Goal: Task Accomplishment & Management: Use online tool/utility

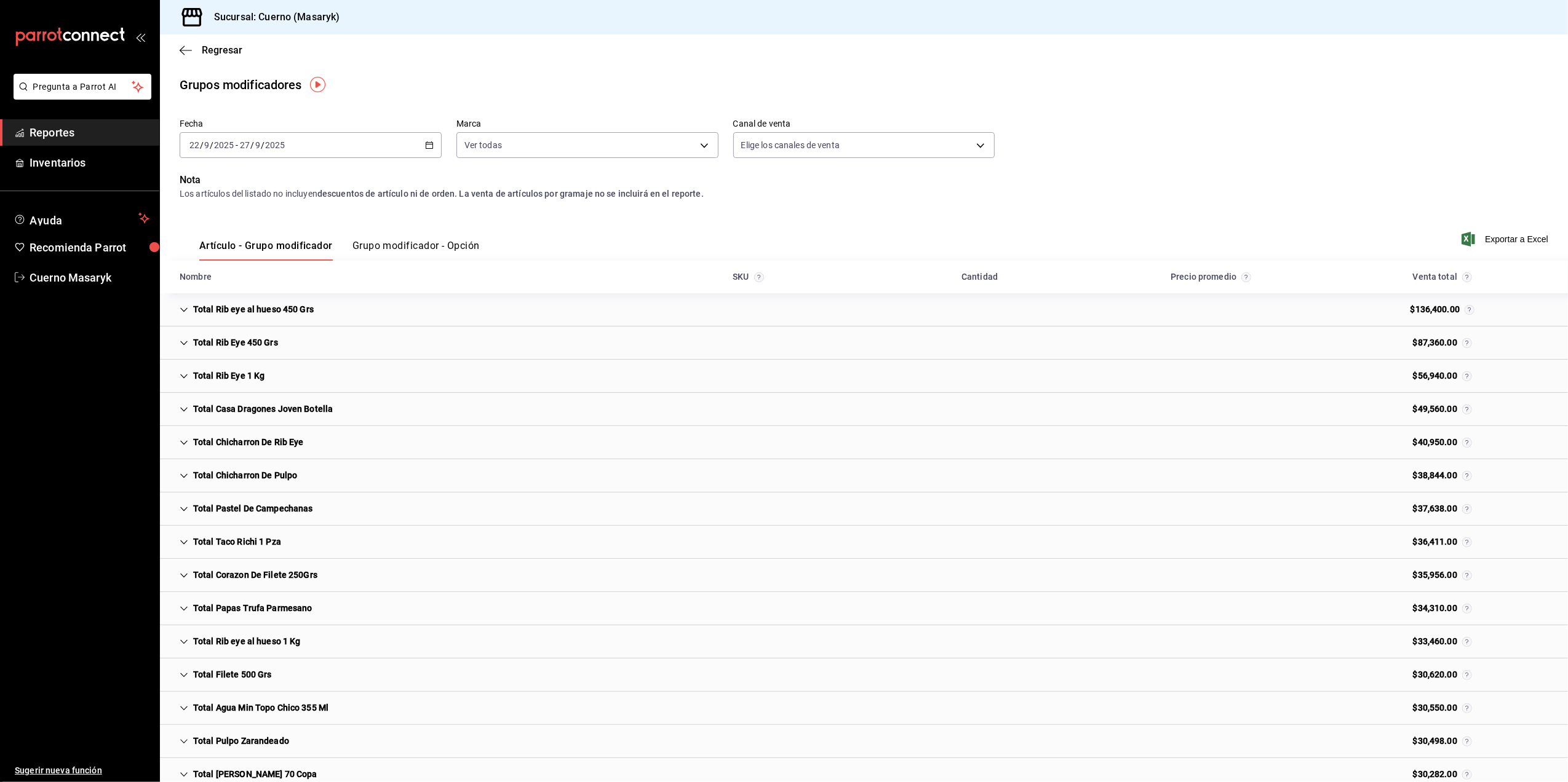
click at [401, 144] on div "[DATE] [DATE] - [DATE] [DATE]" at bounding box center [311, 145] width 262 height 26
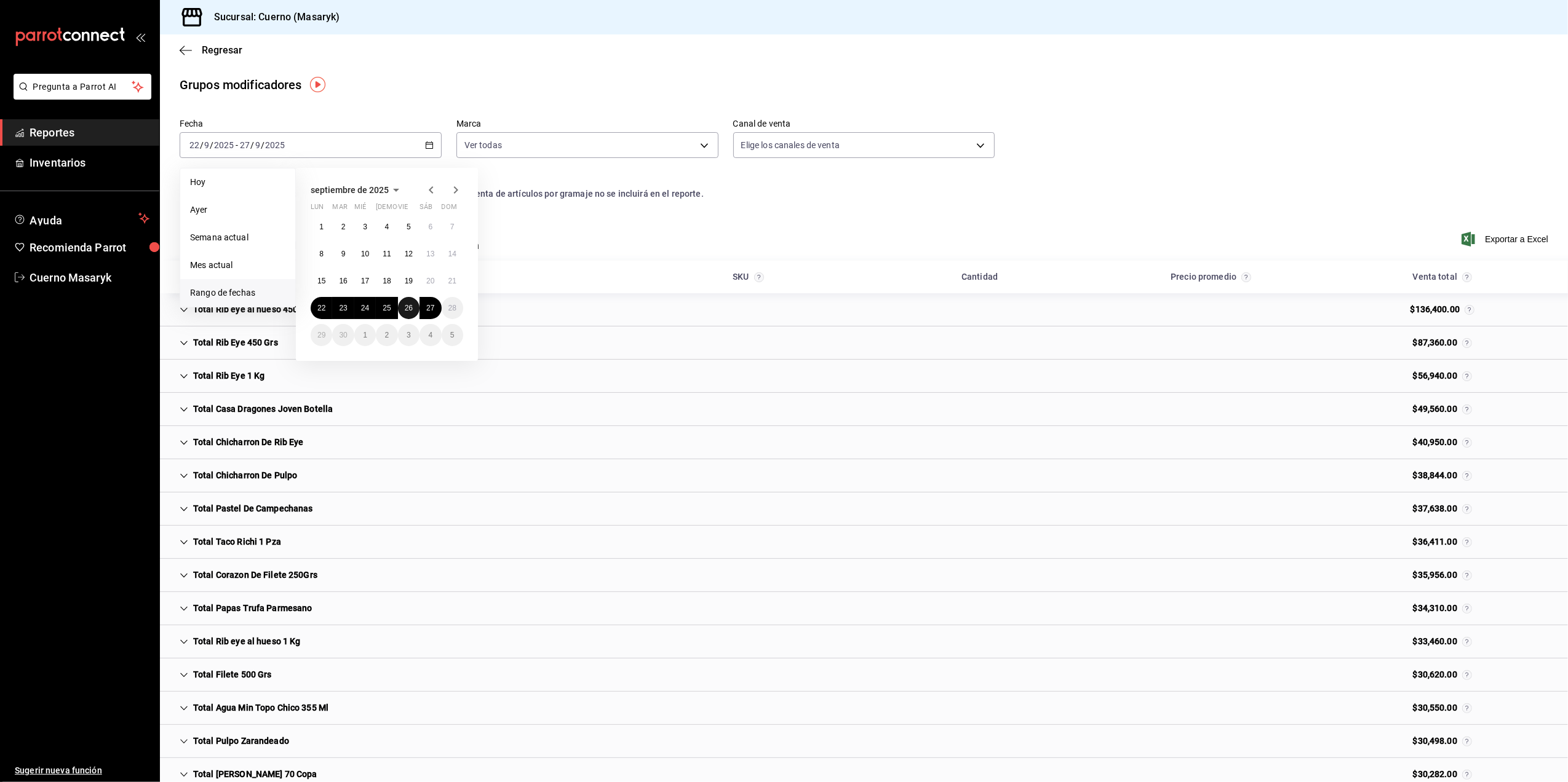
click at [414, 305] on button "26" at bounding box center [408, 308] width 22 height 22
click at [428, 302] on button "27" at bounding box center [430, 308] width 22 height 22
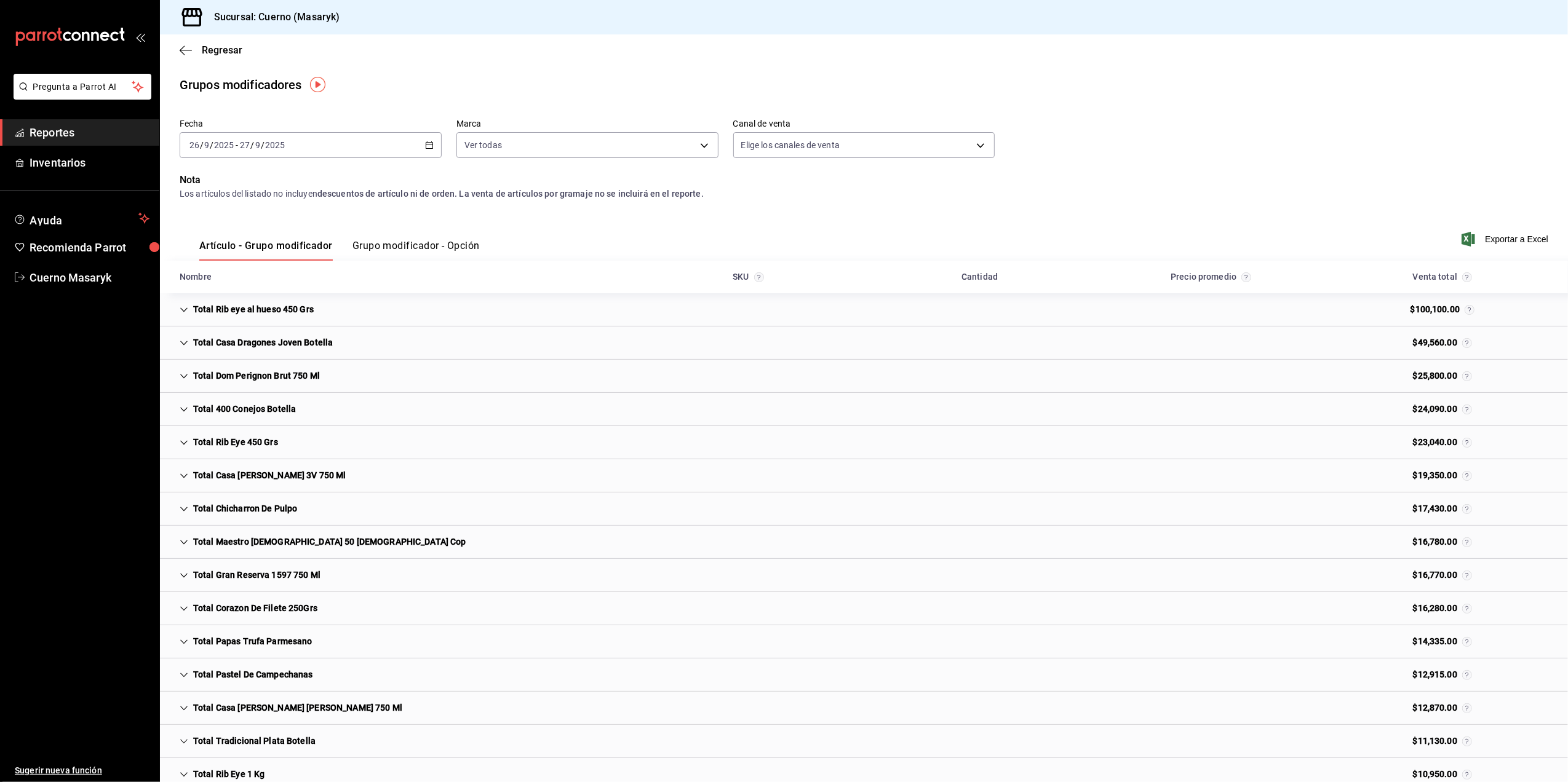
click at [403, 146] on div "[DATE] [DATE] - [DATE] [DATE]" at bounding box center [311, 145] width 262 height 26
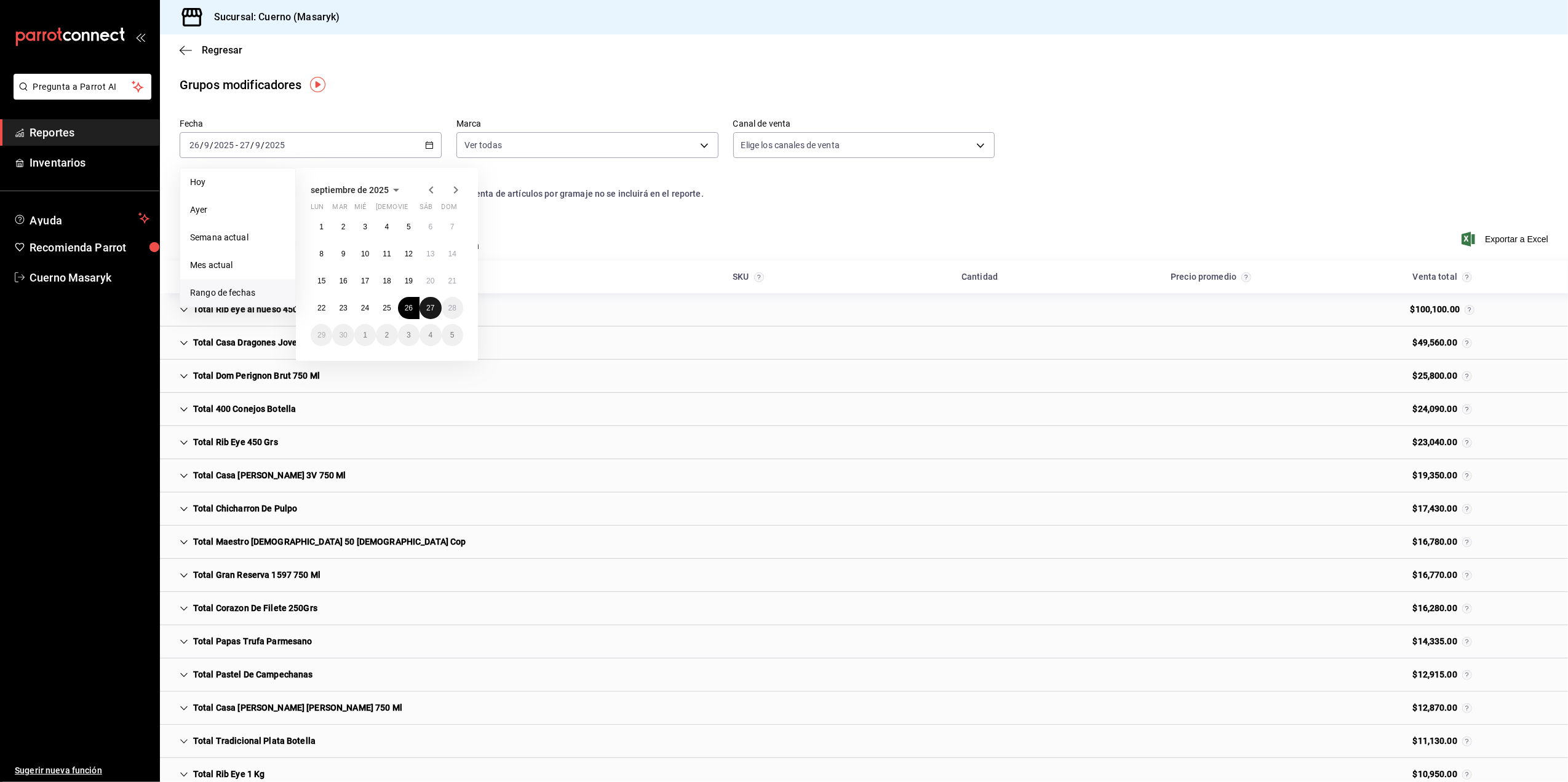
click at [435, 311] on button "27" at bounding box center [430, 308] width 22 height 22
drag, startPoint x: 407, startPoint y: 314, endPoint x: 414, endPoint y: 311, distance: 7.6
click at [414, 311] on button "26" at bounding box center [408, 308] width 22 height 22
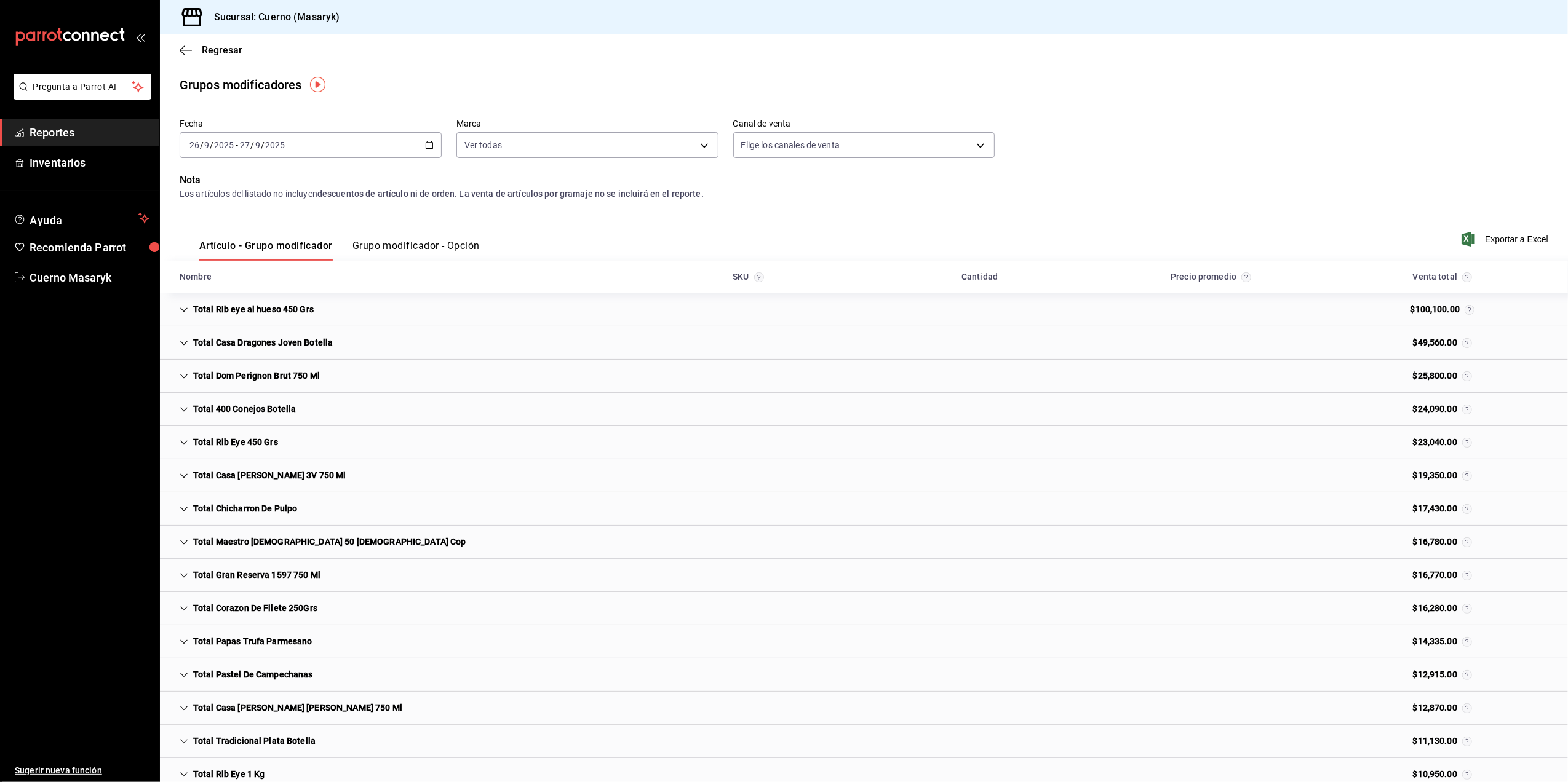
click at [425, 145] on icon "button" at bounding box center [429, 145] width 9 height 9
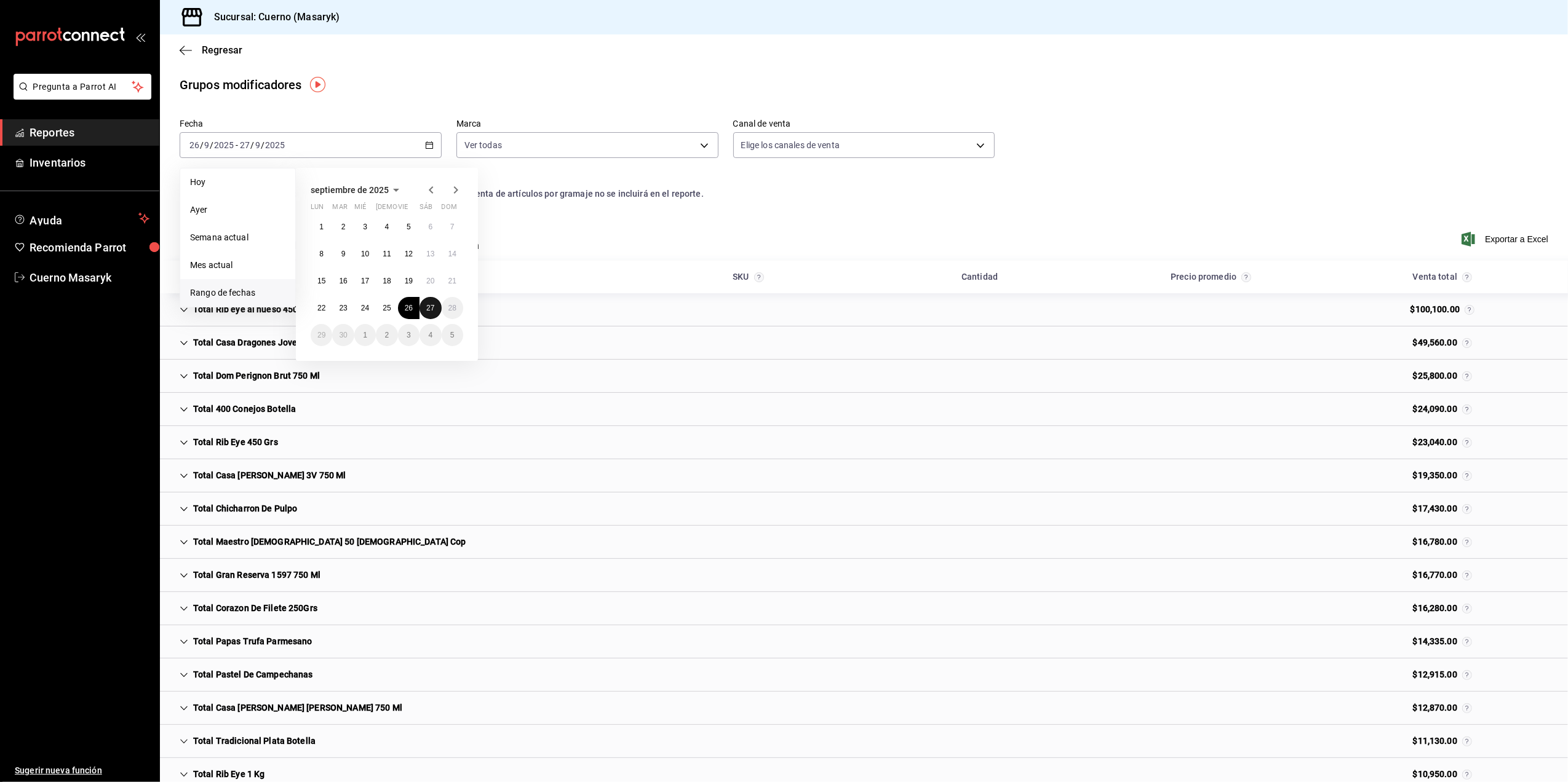
click at [425, 303] on button "27" at bounding box center [430, 308] width 22 height 22
click at [406, 306] on abbr "26" at bounding box center [408, 307] width 8 height 9
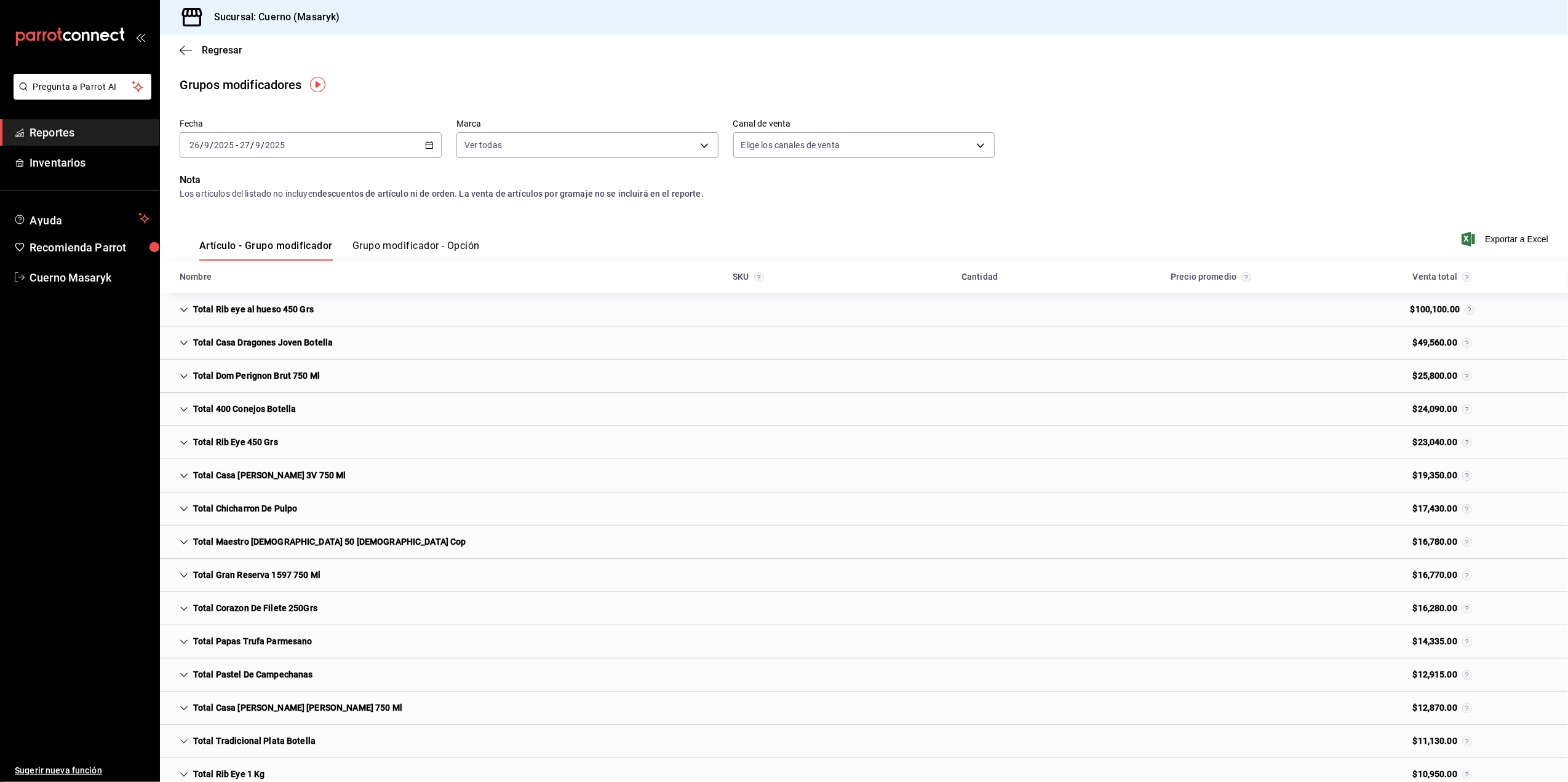
click at [418, 146] on div "[DATE] [DATE] - [DATE] [DATE]" at bounding box center [311, 145] width 262 height 26
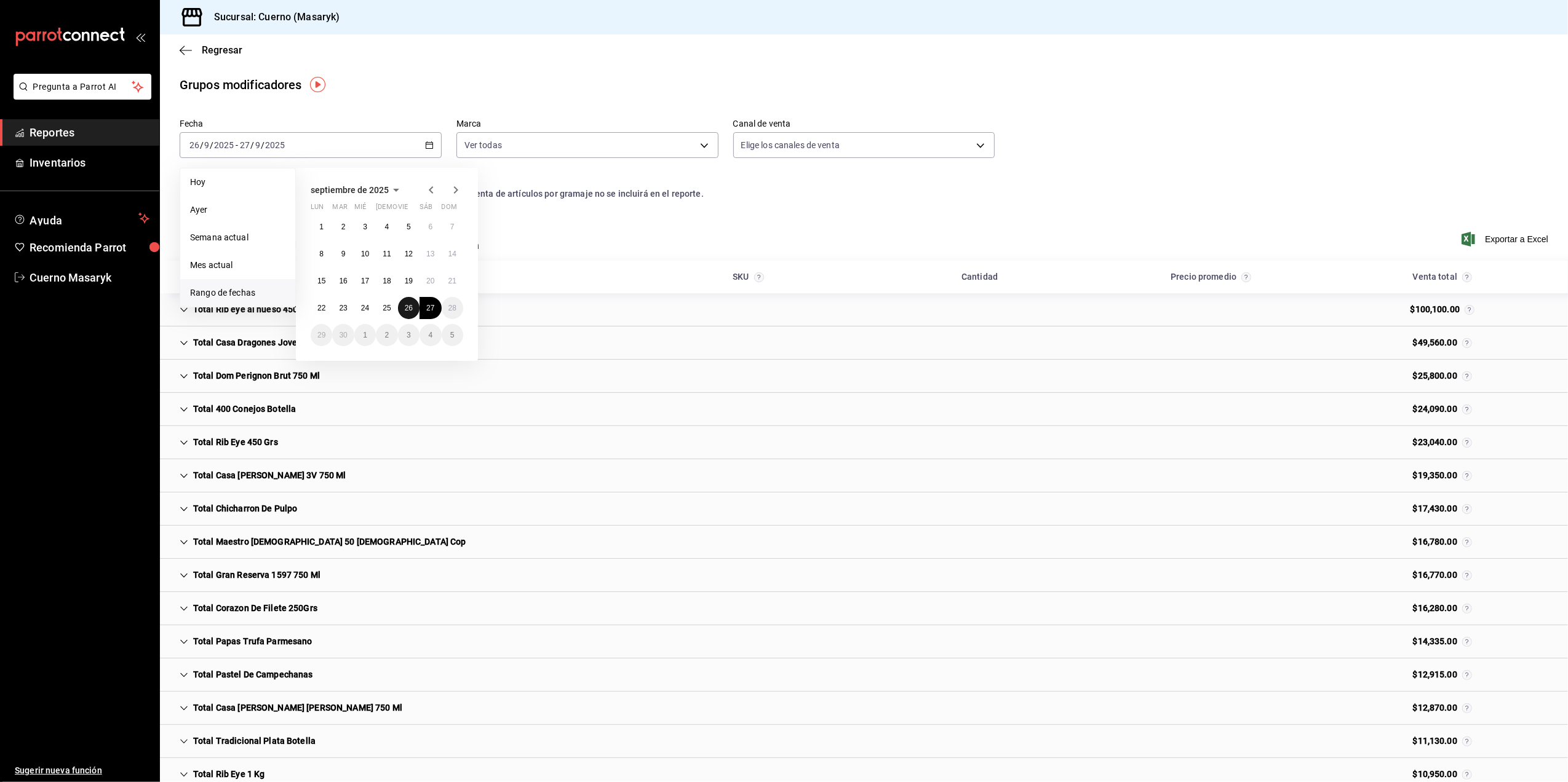
click at [408, 300] on button "26" at bounding box center [408, 308] width 22 height 22
click at [421, 303] on button "27" at bounding box center [430, 308] width 22 height 22
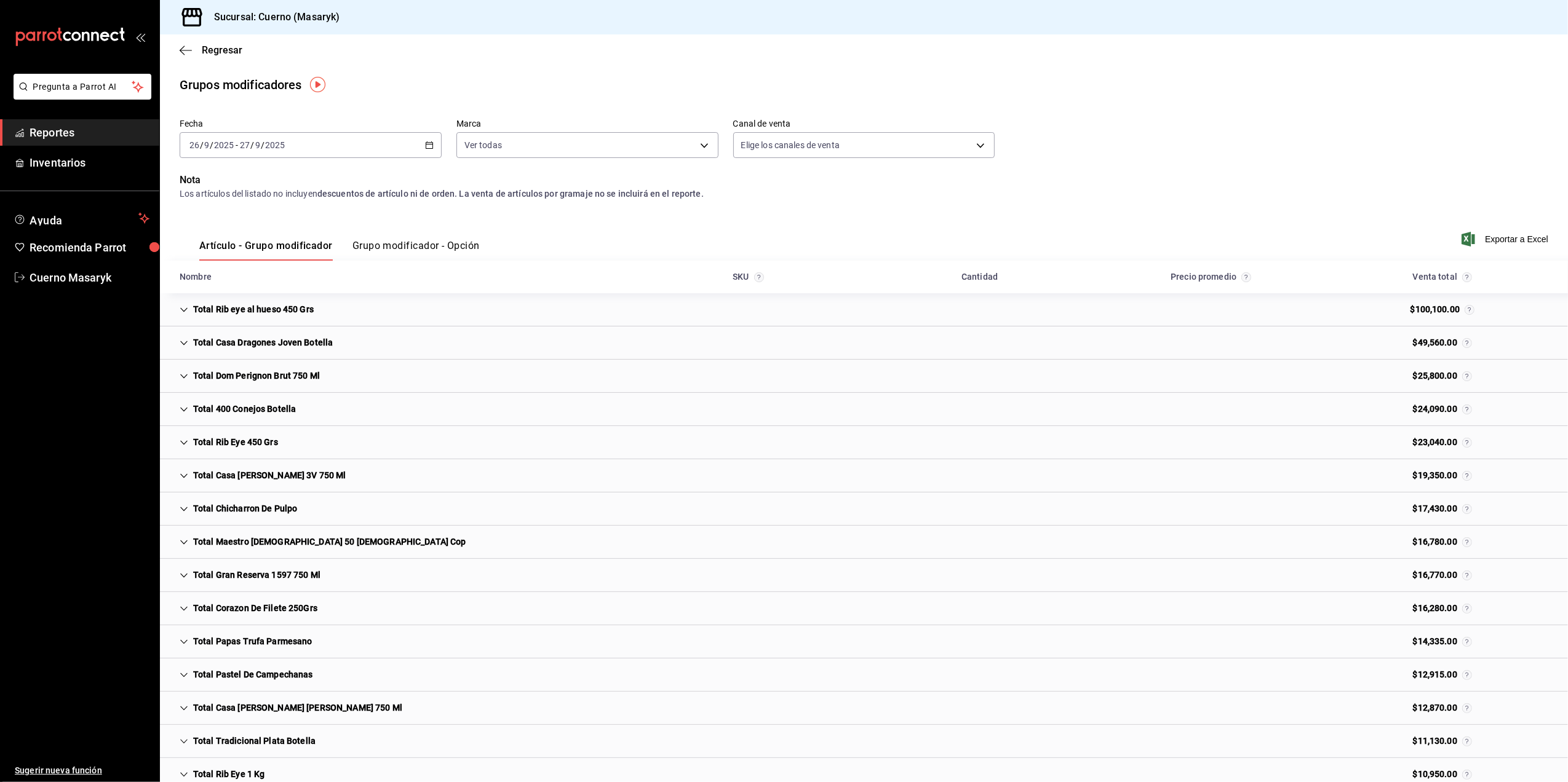
click at [102, 132] on span "Reportes" at bounding box center [89, 132] width 120 height 16
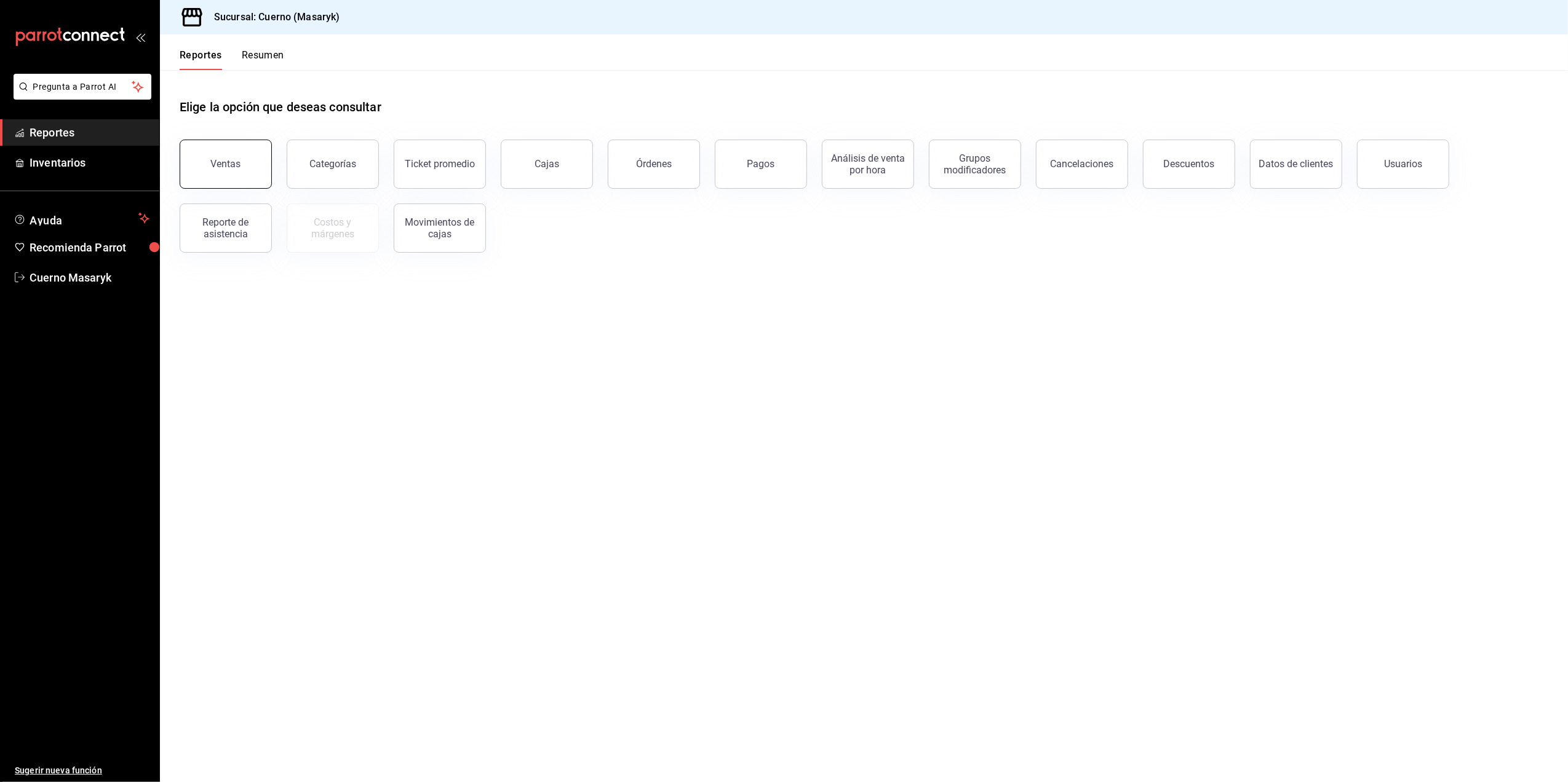
click at [240, 167] on button "Ventas" at bounding box center [225, 164] width 92 height 49
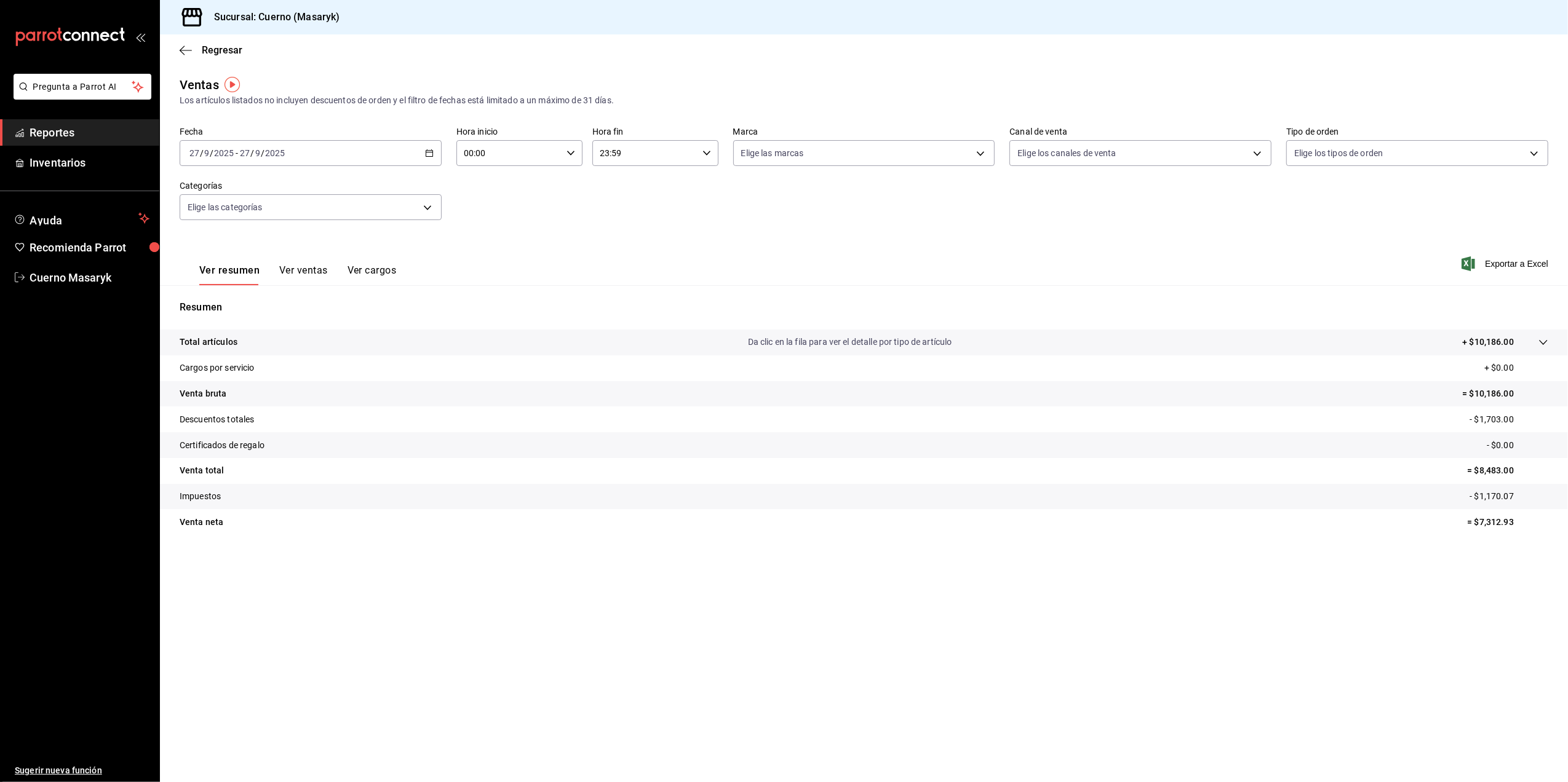
click at [422, 163] on div "[DATE] [DATE] - [DATE] [DATE]" at bounding box center [311, 153] width 262 height 26
click at [265, 294] on li "Rango de fechas" at bounding box center [237, 301] width 115 height 28
drag, startPoint x: 407, startPoint y: 320, endPoint x: 422, endPoint y: 318, distance: 15.1
click at [412, 320] on abbr "26" at bounding box center [408, 316] width 8 height 9
click at [433, 318] on abbr "27" at bounding box center [430, 316] width 8 height 9
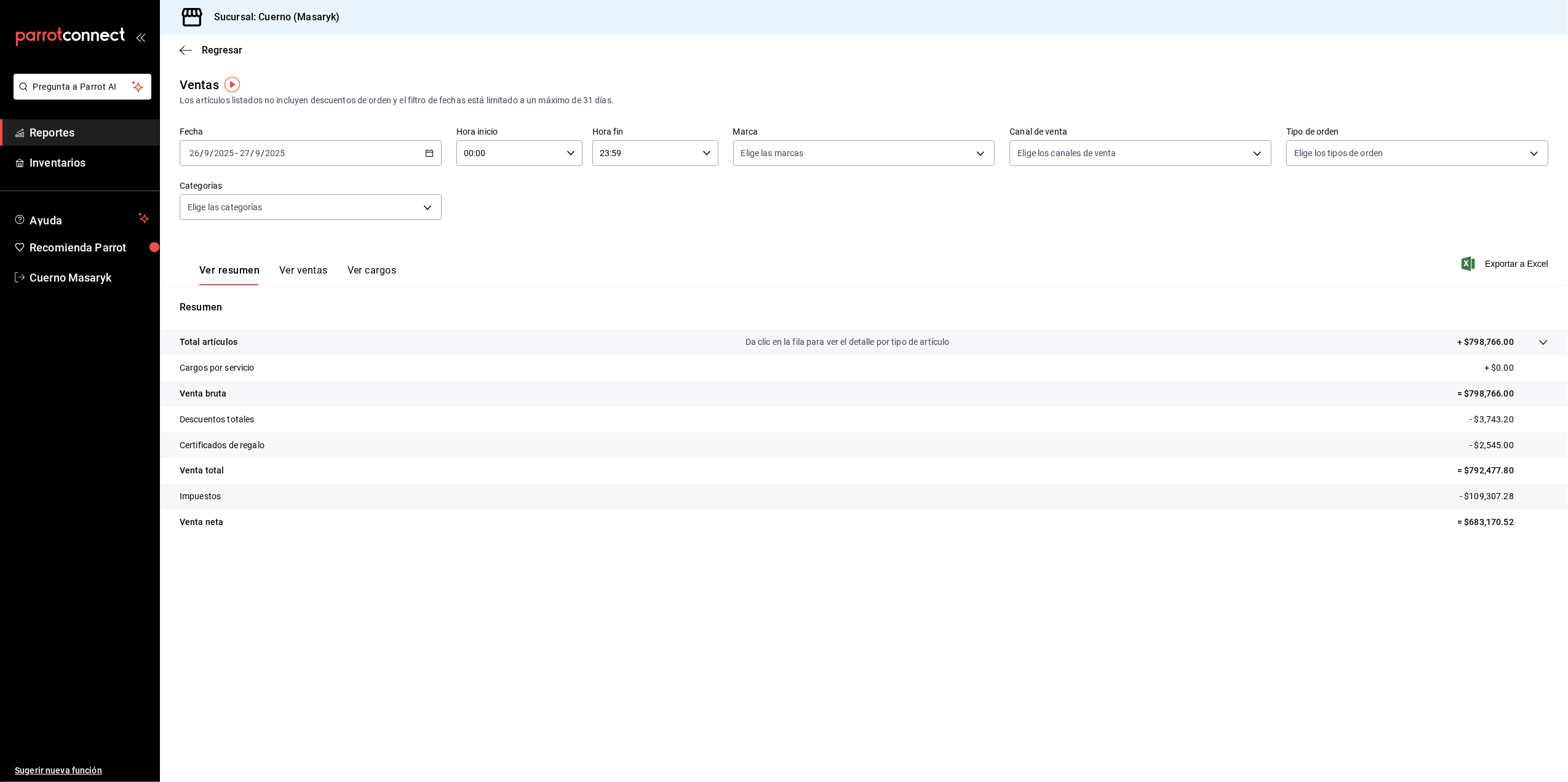
click at [570, 158] on div "00:00 Hora inicio" at bounding box center [519, 153] width 126 height 26
click at [503, 174] on button "05" at bounding box center [488, 168] width 58 height 25
type input "05:00"
click at [652, 151] on div at bounding box center [784, 391] width 1568 height 782
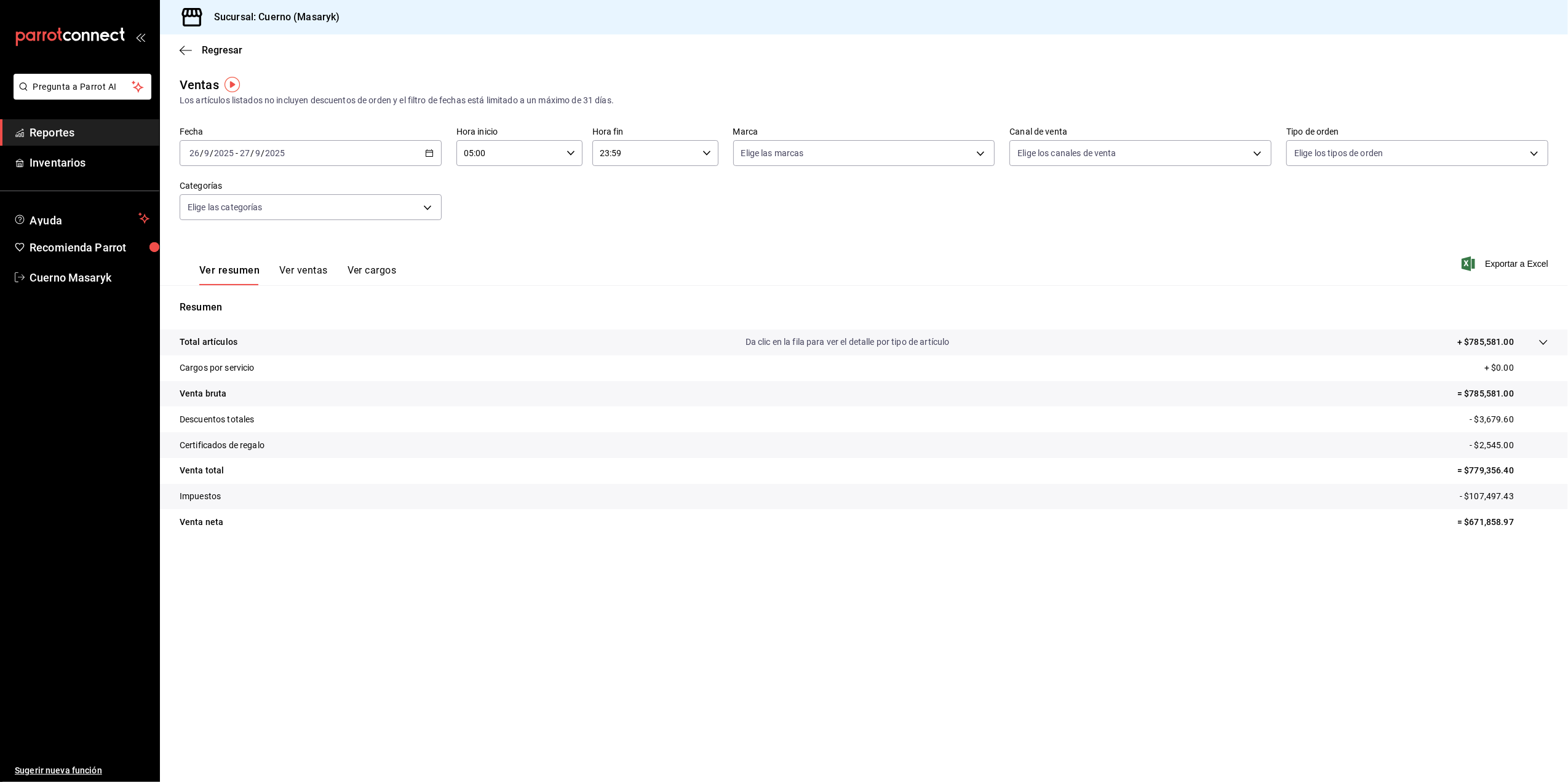
click at [652, 151] on input "23:59" at bounding box center [645, 153] width 105 height 25
click at [628, 214] on span "05" at bounding box center [624, 214] width 44 height 10
click at [715, 151] on div at bounding box center [784, 391] width 1568 height 782
click at [703, 161] on div "05:59 Hora fin" at bounding box center [656, 153] width 126 height 26
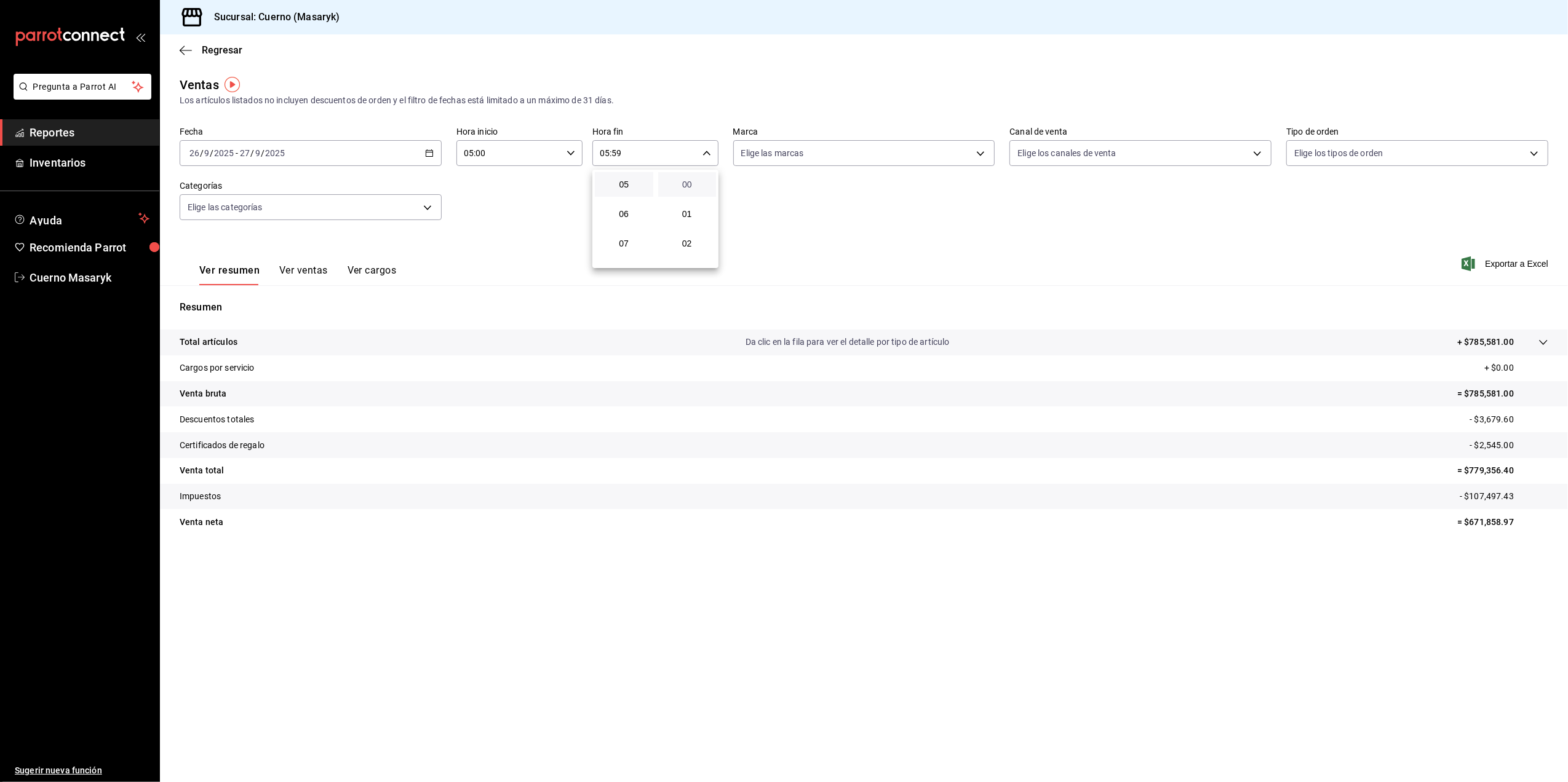
click at [697, 184] on span "00" at bounding box center [687, 184] width 44 height 10
type input "05:00"
click at [990, 155] on div at bounding box center [784, 391] width 1568 height 782
click at [984, 164] on body "Pregunta a Parrot AI Reportes Inventarios Ayuda Recomienda Parrot Cuerno Masary…" at bounding box center [784, 391] width 1568 height 782
click at [961, 198] on li "Ver todas" at bounding box center [864, 199] width 261 height 36
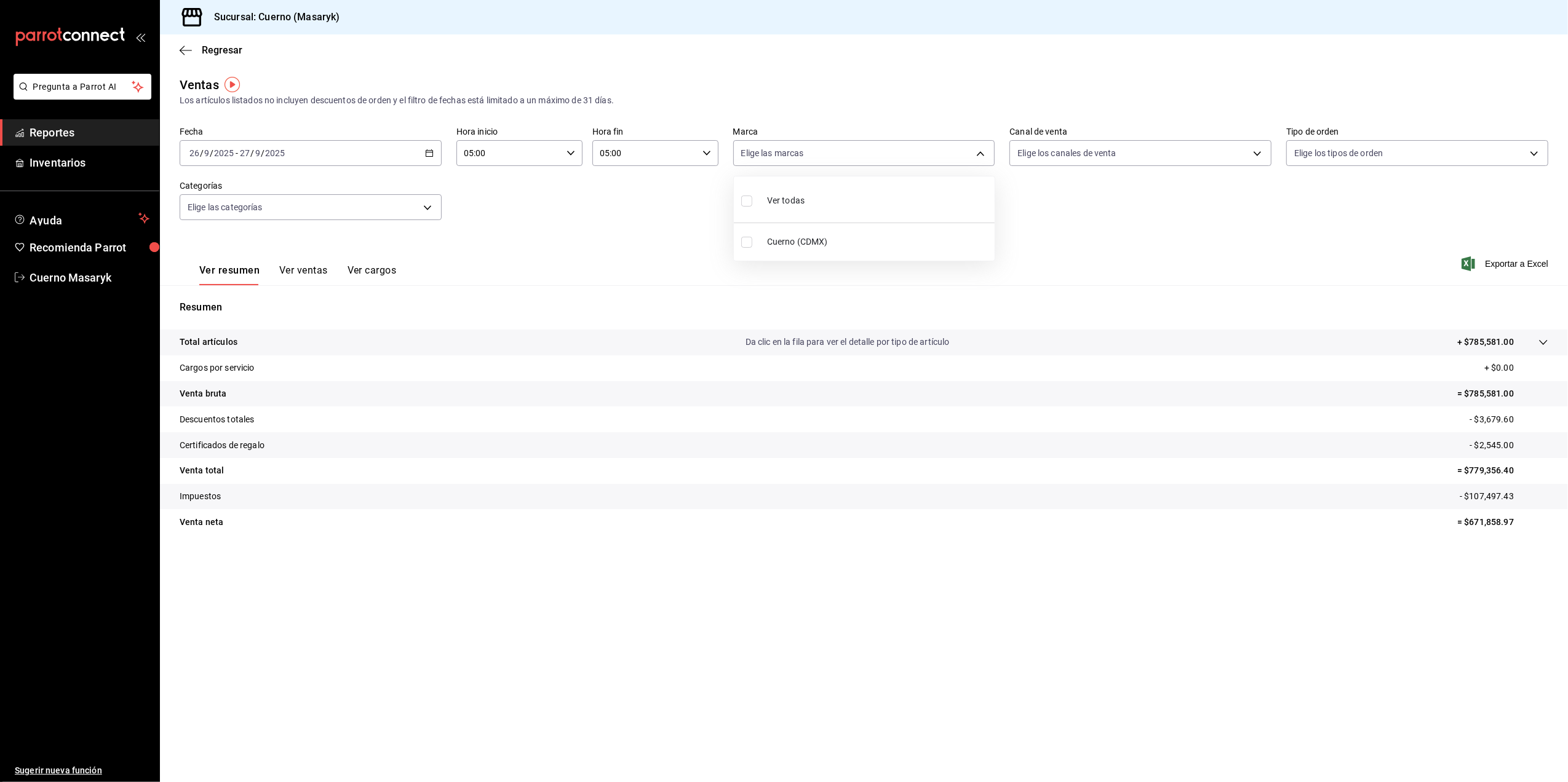
type input "4ea0d660-02b3-4785-bb88-48b5ef6e196c"
checkbox input "true"
click at [1246, 143] on div at bounding box center [784, 391] width 1568 height 782
click at [1244, 157] on body "Pregunta a Parrot AI Reportes Inventarios Ayuda Recomienda Parrot Cuerno Masary…" at bounding box center [784, 391] width 1568 height 782
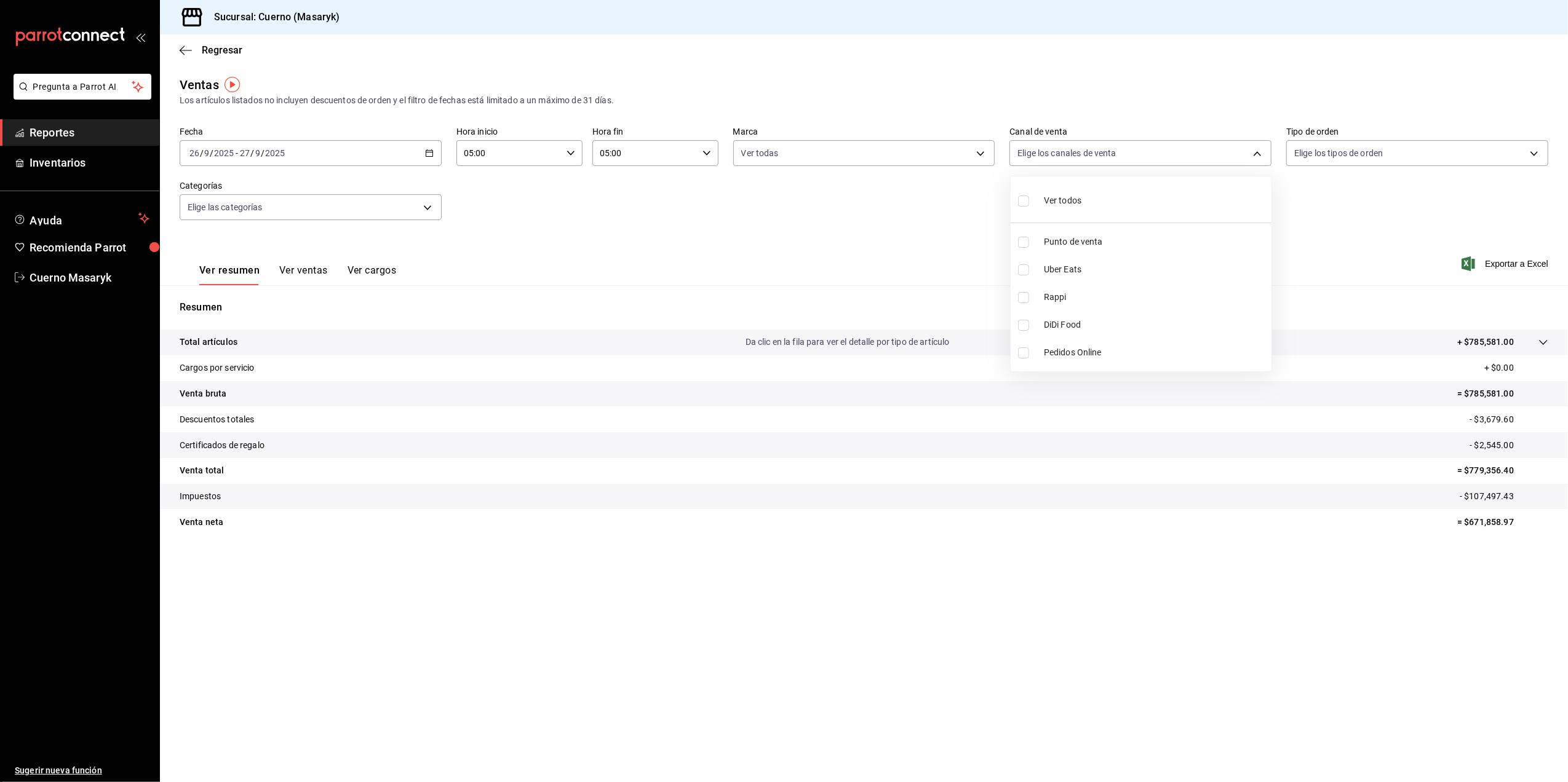
click at [1204, 207] on li "Ver todos" at bounding box center [1141, 199] width 261 height 36
type input "PARROT,UBER_EATS,RAPPI,DIDI_FOOD,ONLINE"
checkbox input "true"
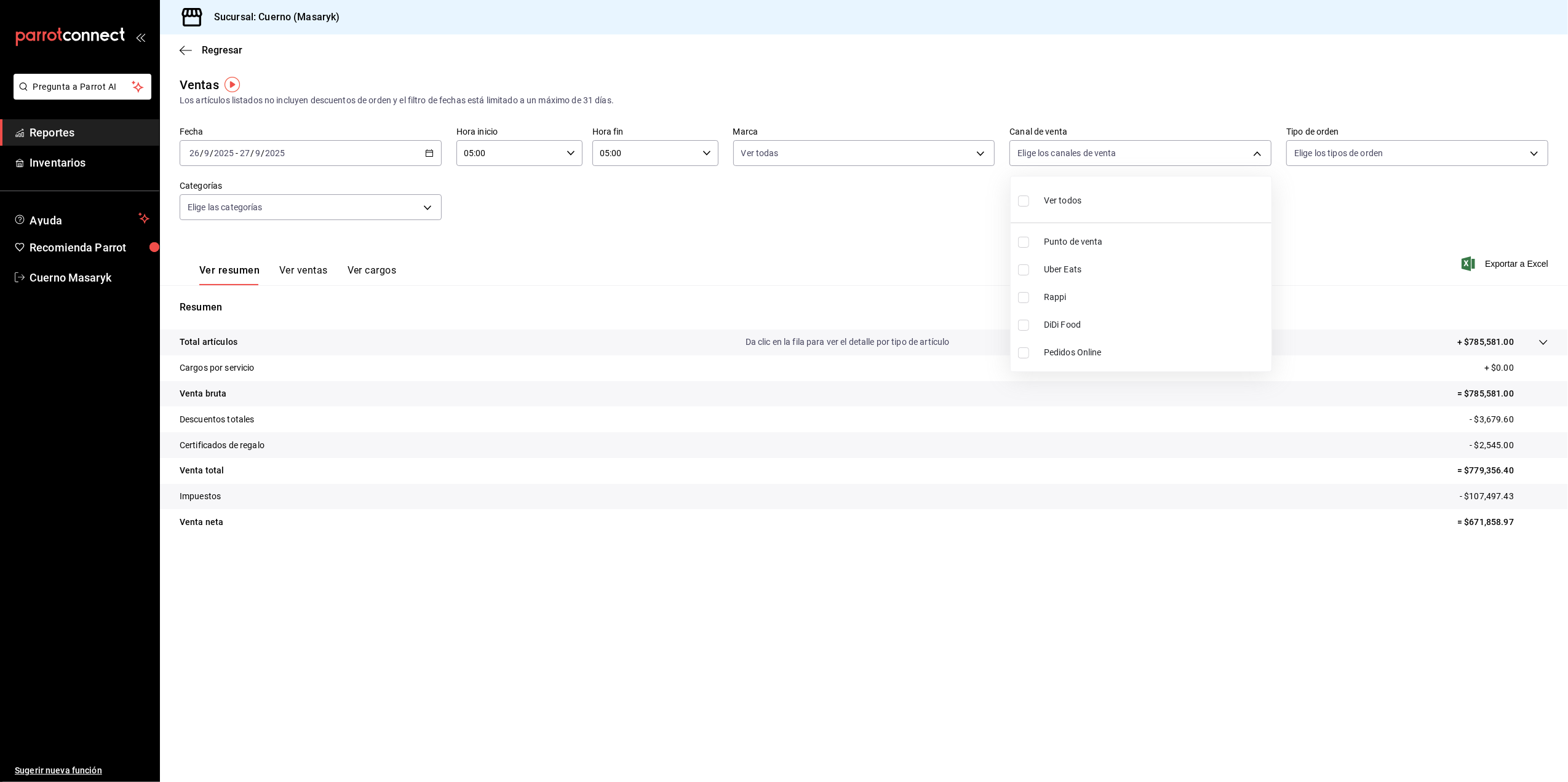
checkbox input "true"
click at [1458, 157] on div at bounding box center [784, 391] width 1568 height 782
click at [1454, 147] on body "Pregunta a Parrot AI Reportes Inventarios Ayuda Recomienda Parrot Cuerno Masary…" at bounding box center [784, 391] width 1568 height 782
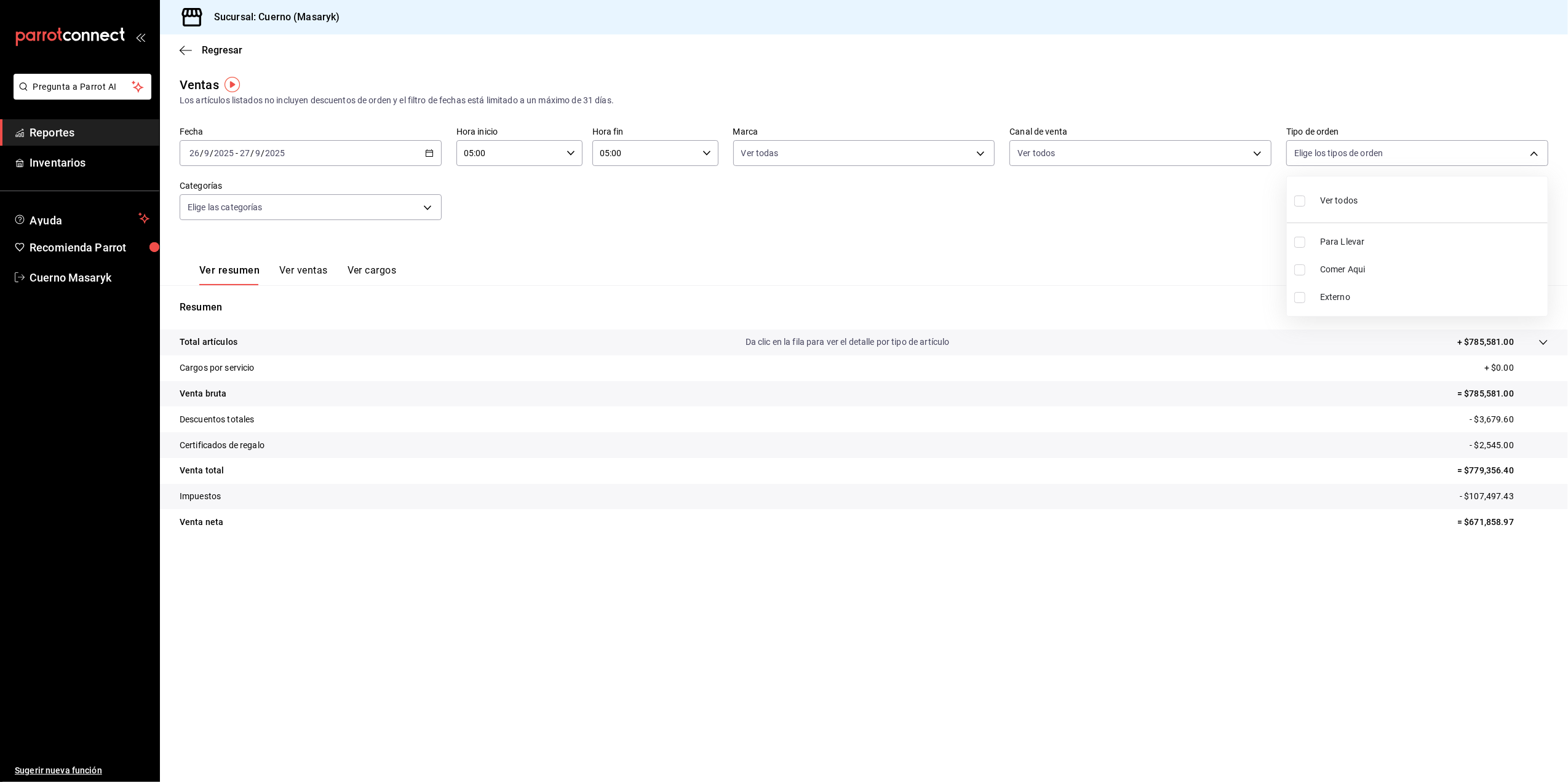
click at [1398, 207] on li "Ver todos" at bounding box center [1417, 199] width 261 height 36
type input "d8208262-291b-4595-bbfa-ed1e8660efdb,73ecdc8a-b505-4242-b24a-d5f1595b9b0a,EXTER…"
checkbox input "true"
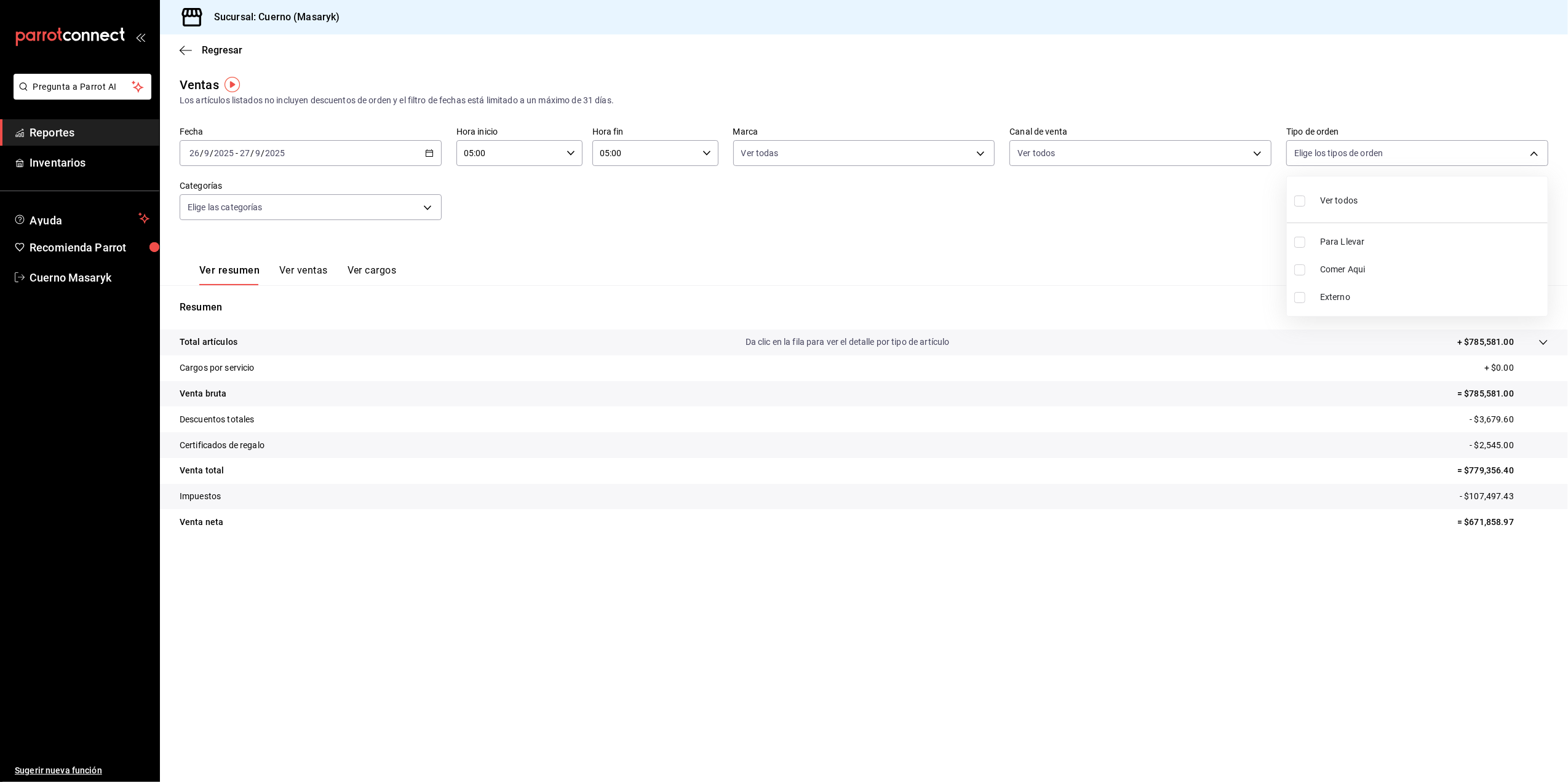
checkbox input "true"
click at [347, 214] on div at bounding box center [784, 391] width 1568 height 782
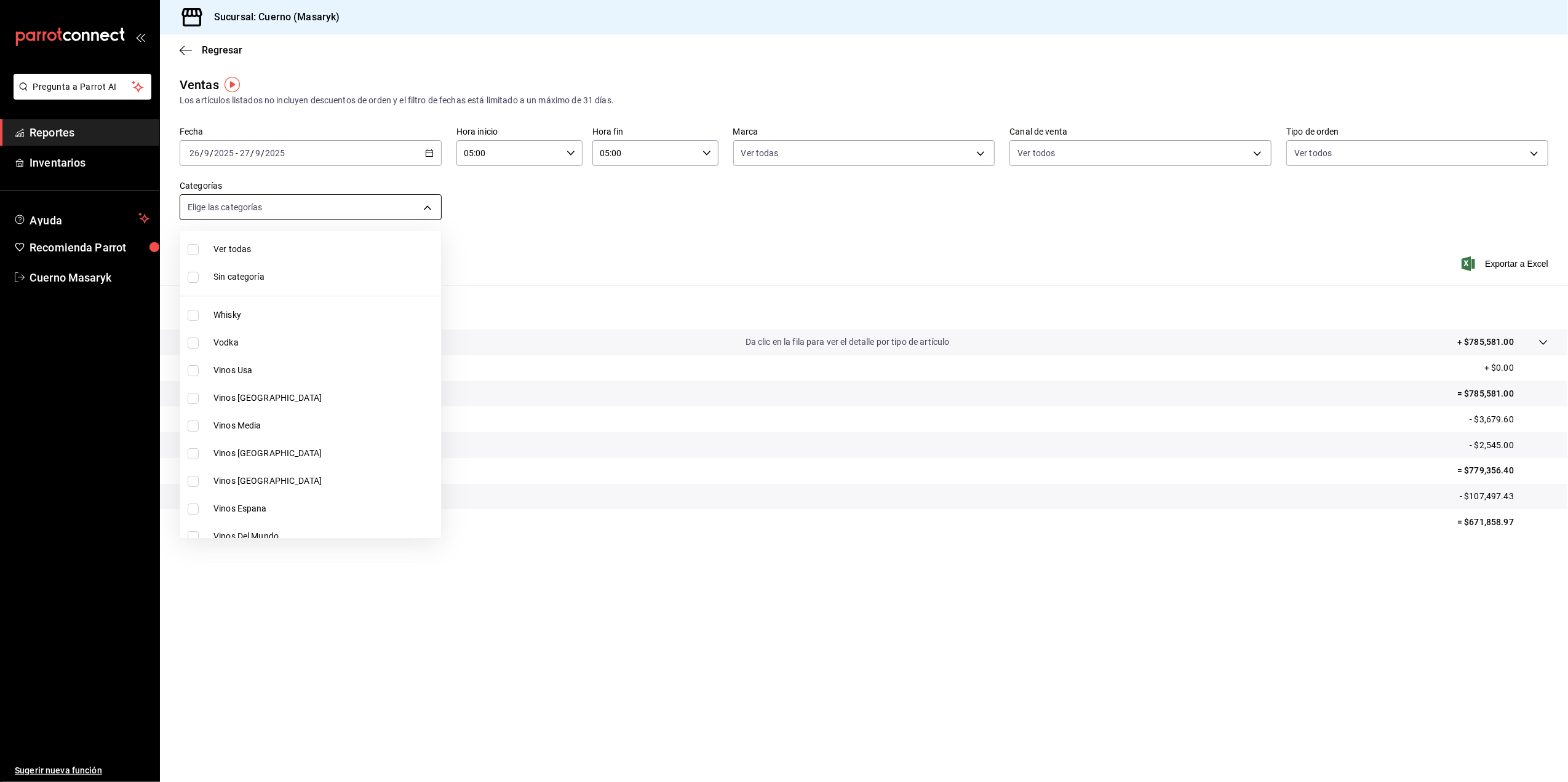
click at [338, 212] on body "Pregunta a Parrot AI Reportes Inventarios Ayuda Recomienda Parrot Cuerno Masary…" at bounding box center [784, 391] width 1568 height 782
click at [326, 236] on li "Ver todas" at bounding box center [311, 249] width 261 height 28
type input "c67b51a2-384c-483e-a5be-40afd3eac247,ec1a4520-4a99-4810-921e-4abf40ebc8c6,cd2d5…"
checkbox input "true"
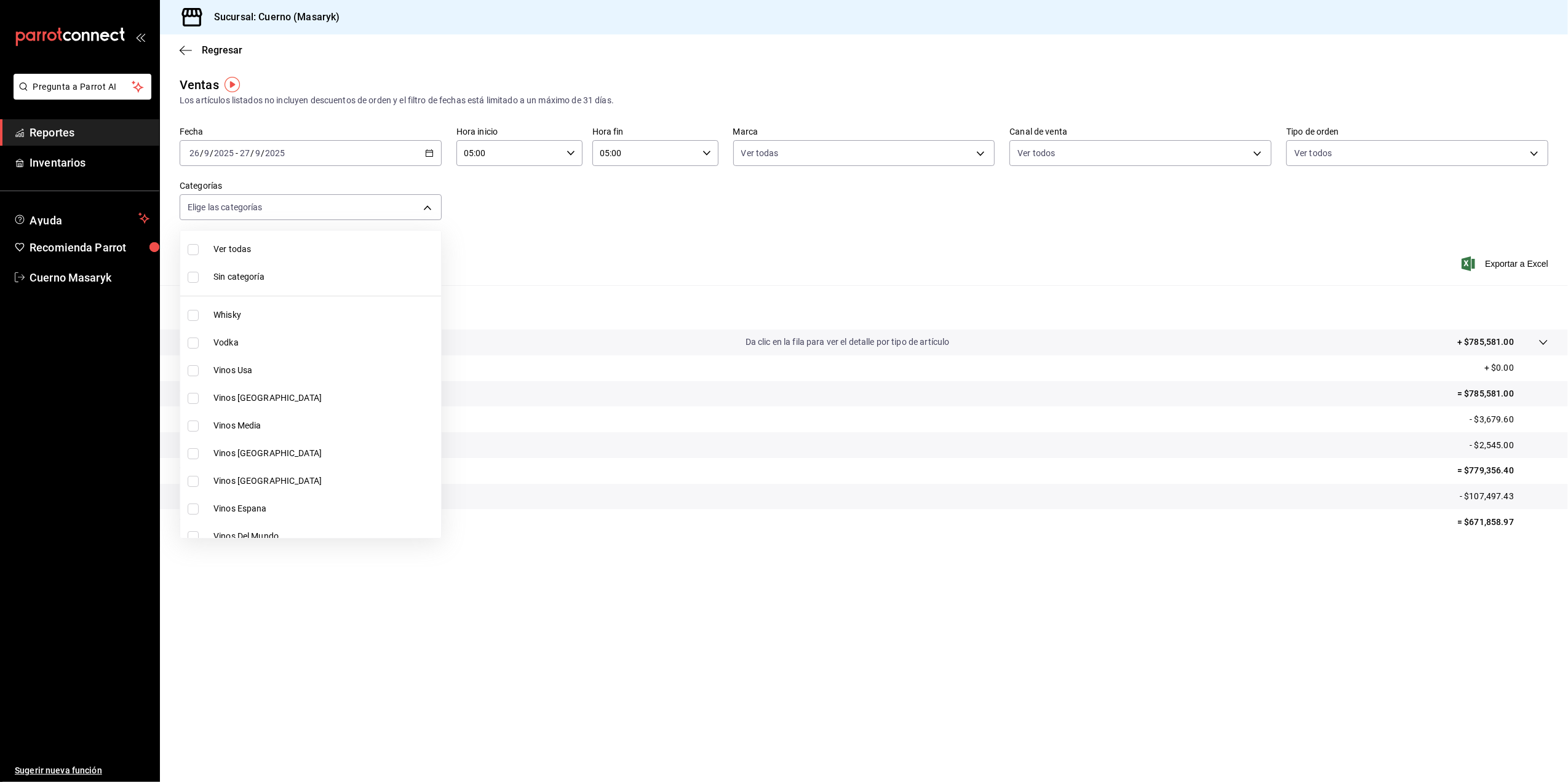
checkbox input "true"
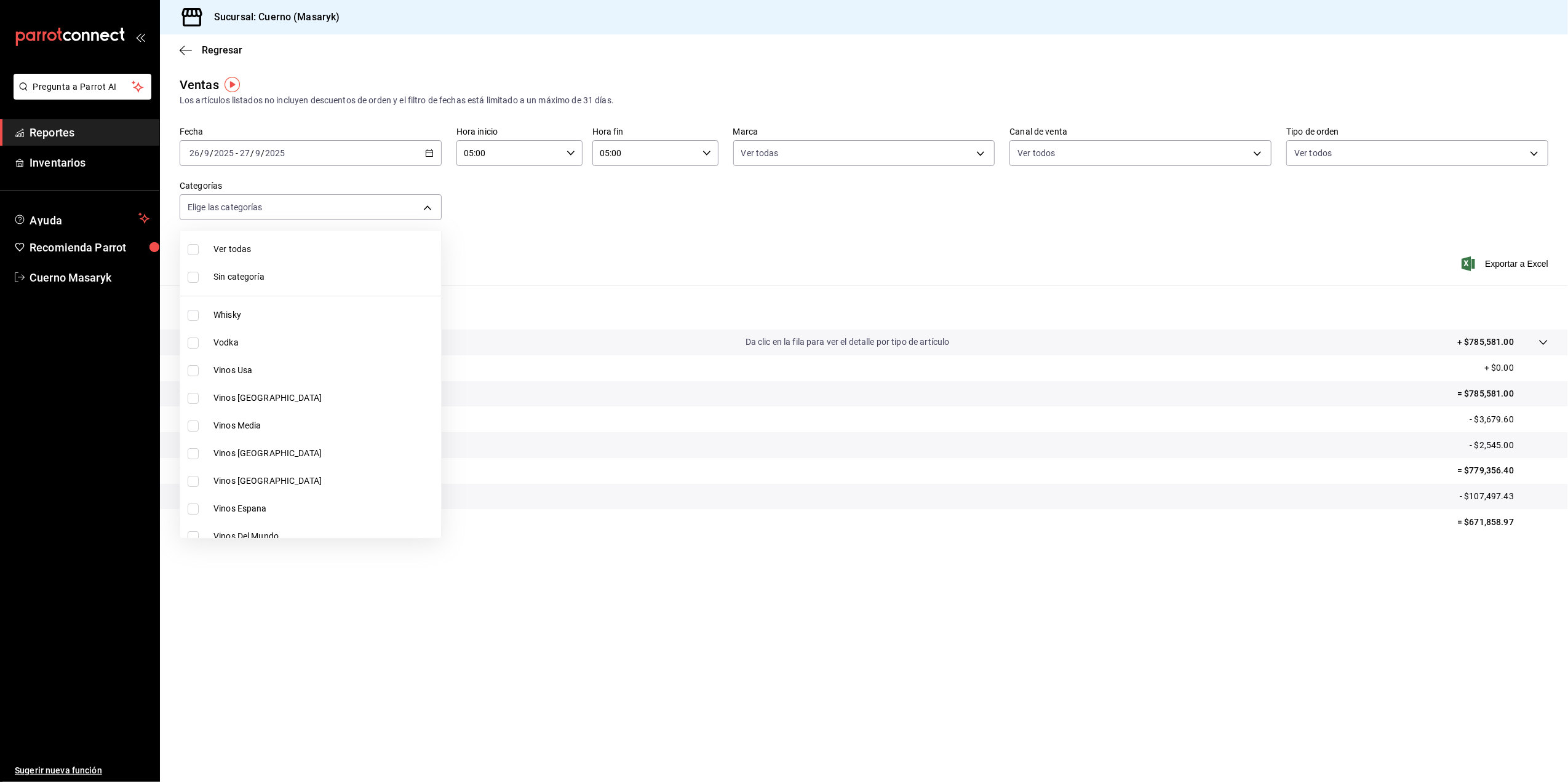
checkbox input "true"
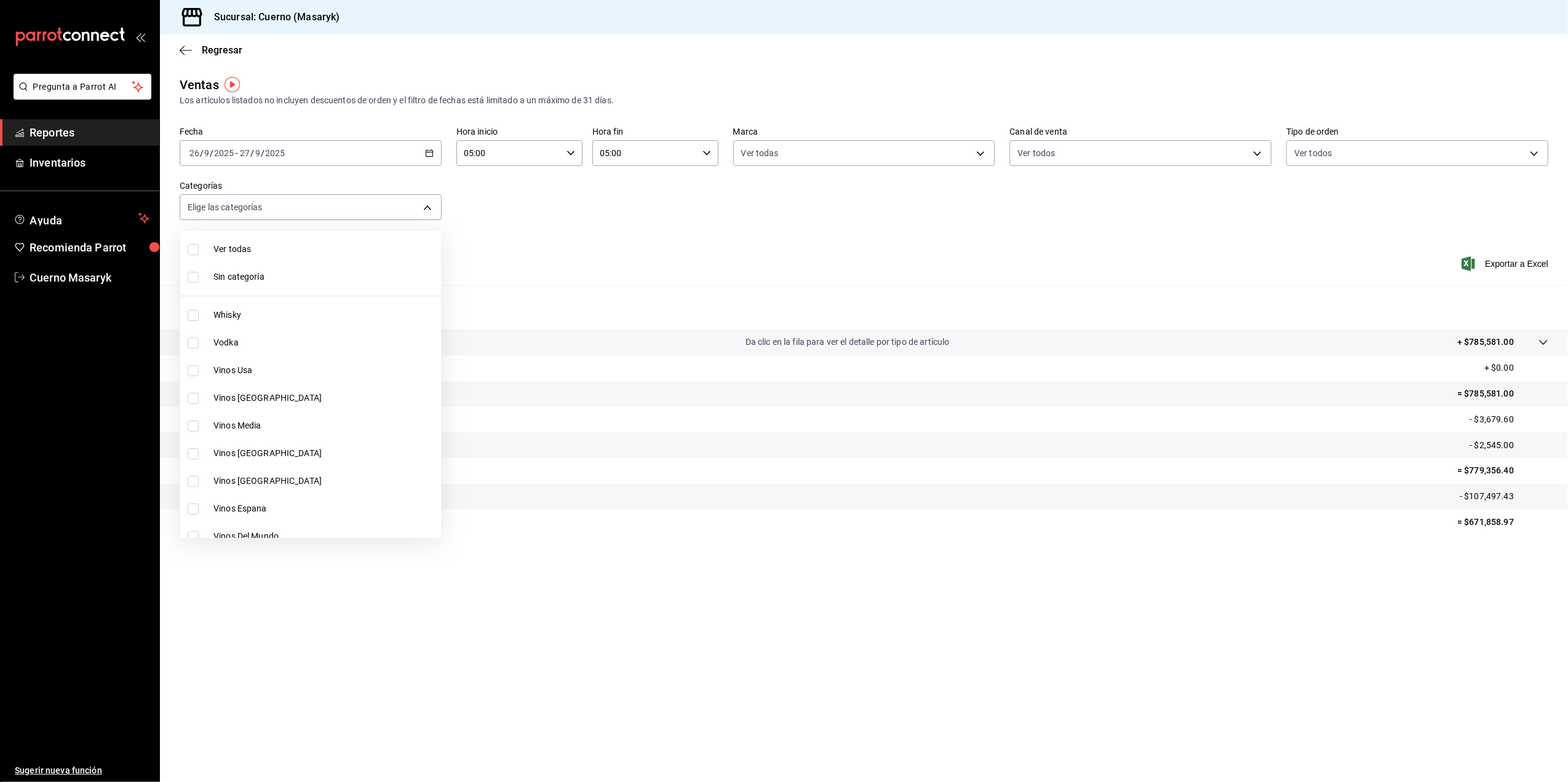
checkbox input "true"
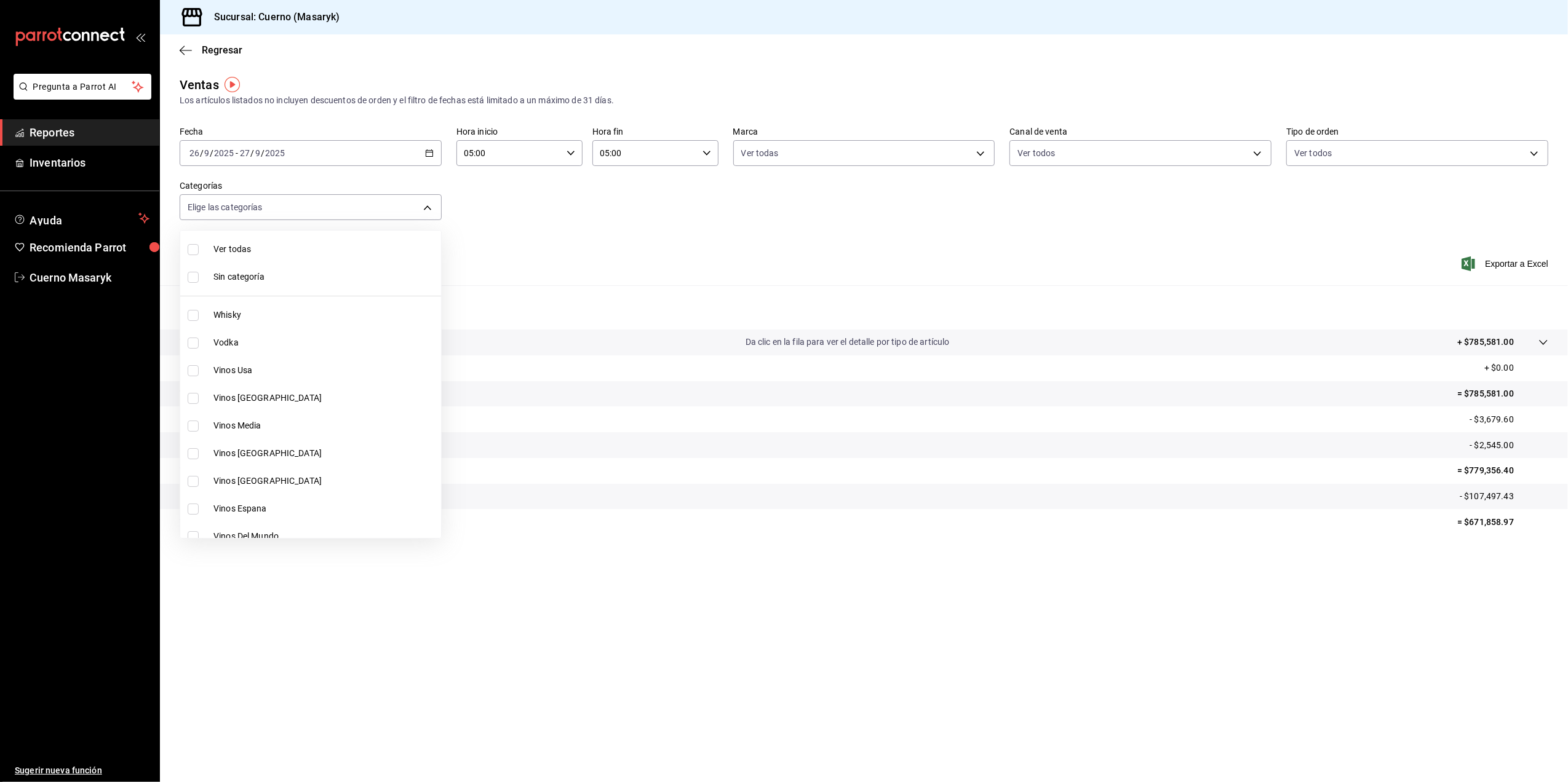
checkbox input "true"
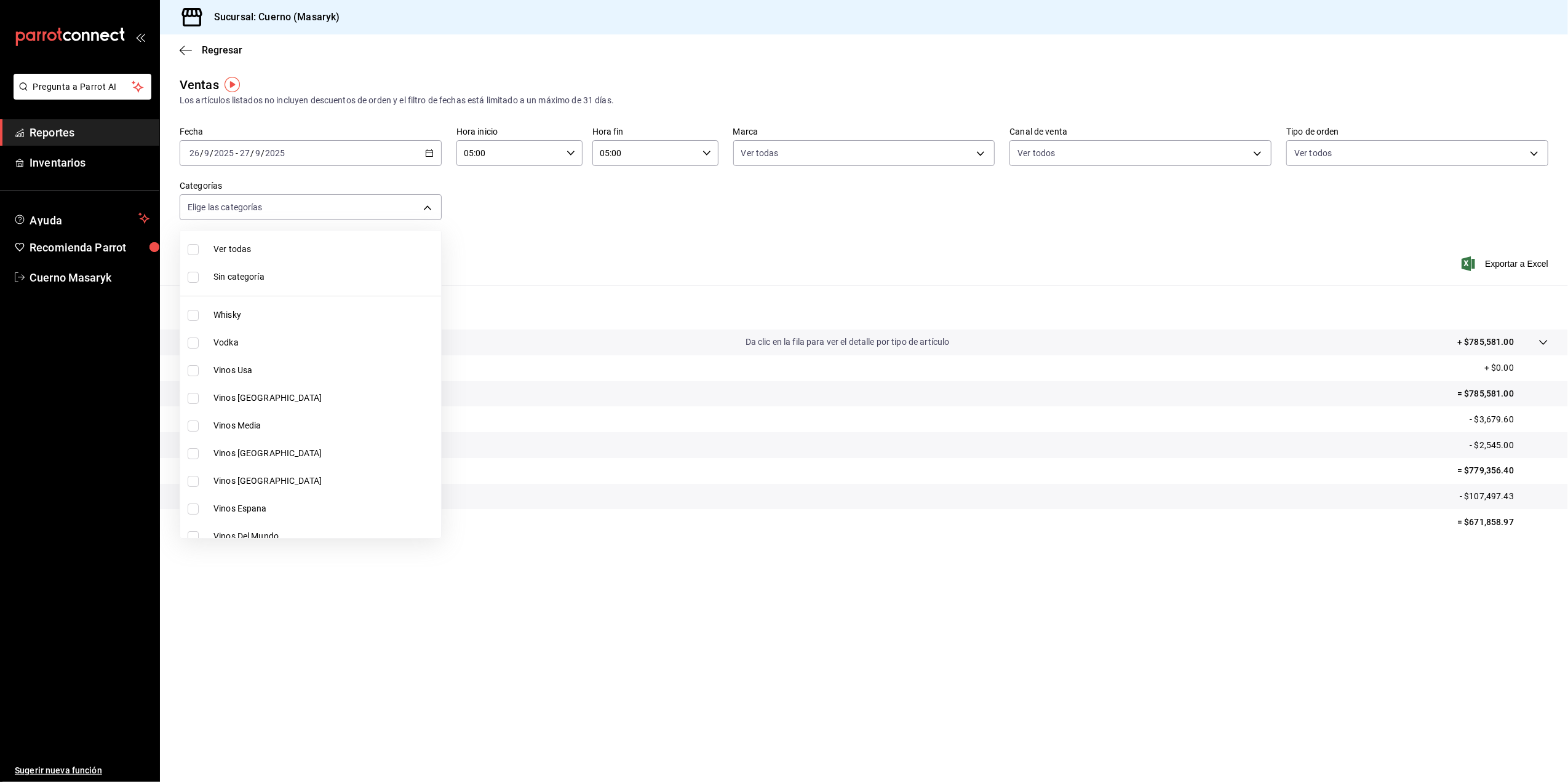
checkbox input "true"
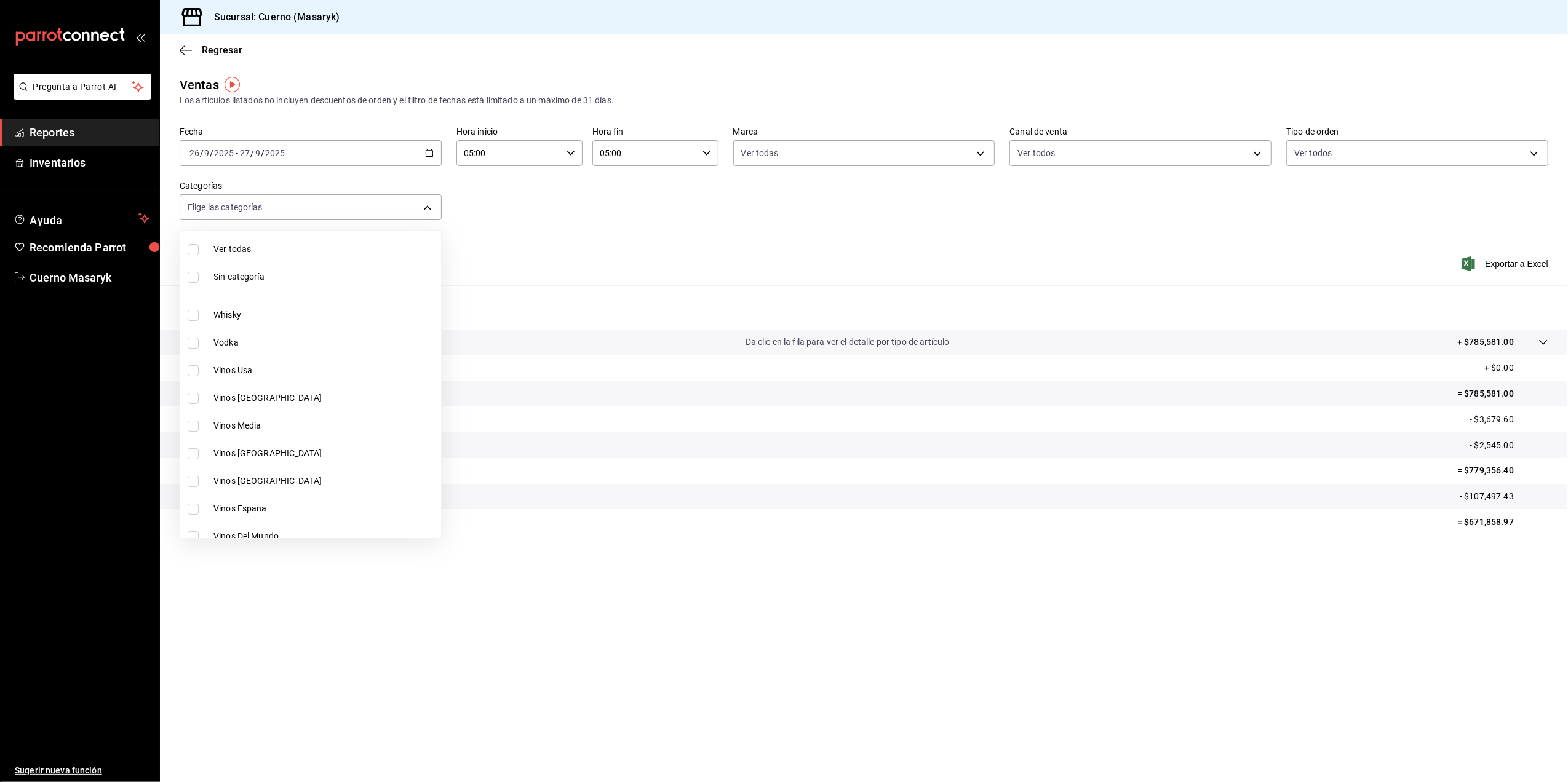
checkbox input "true"
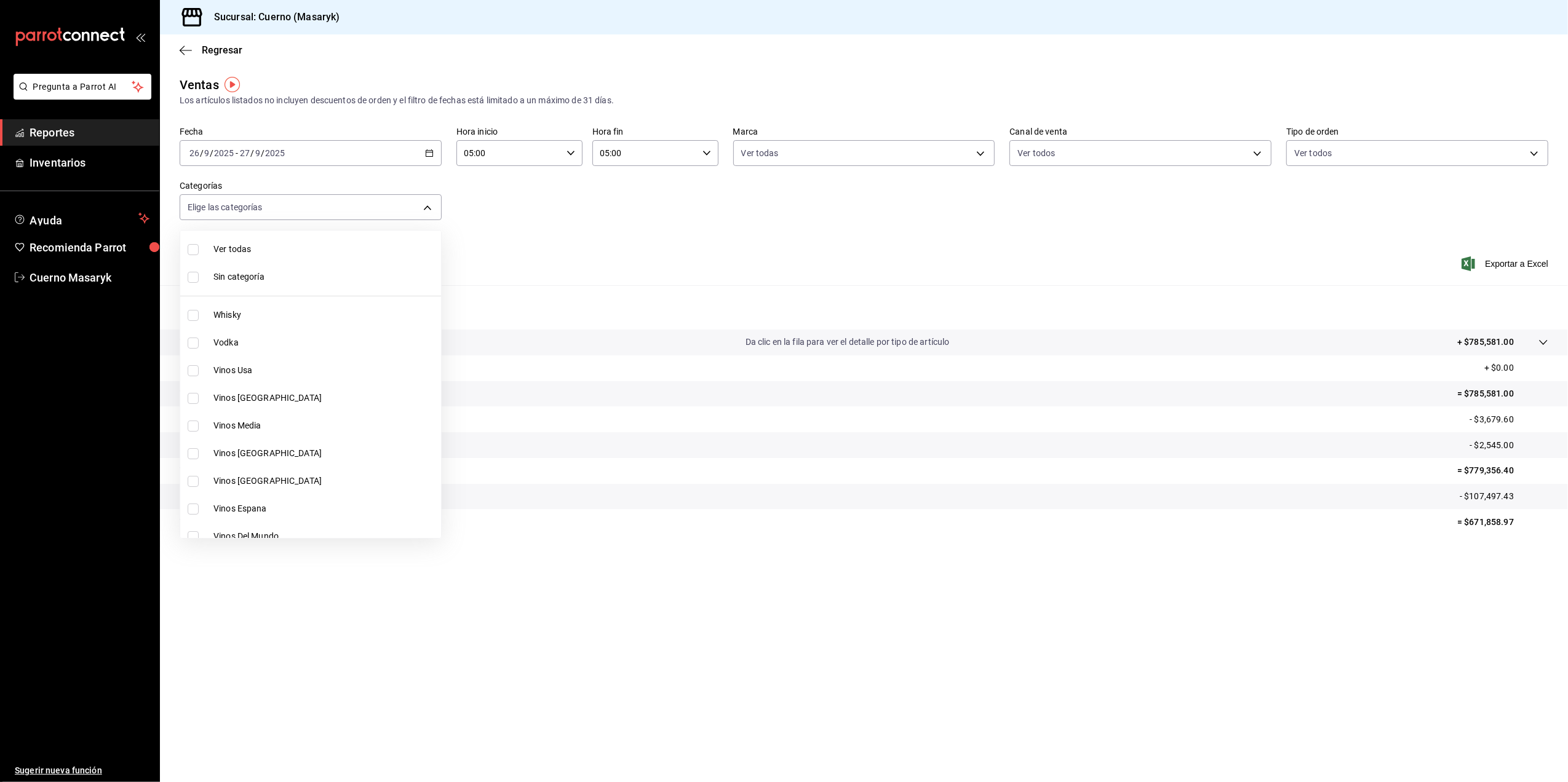
checkbox input "true"
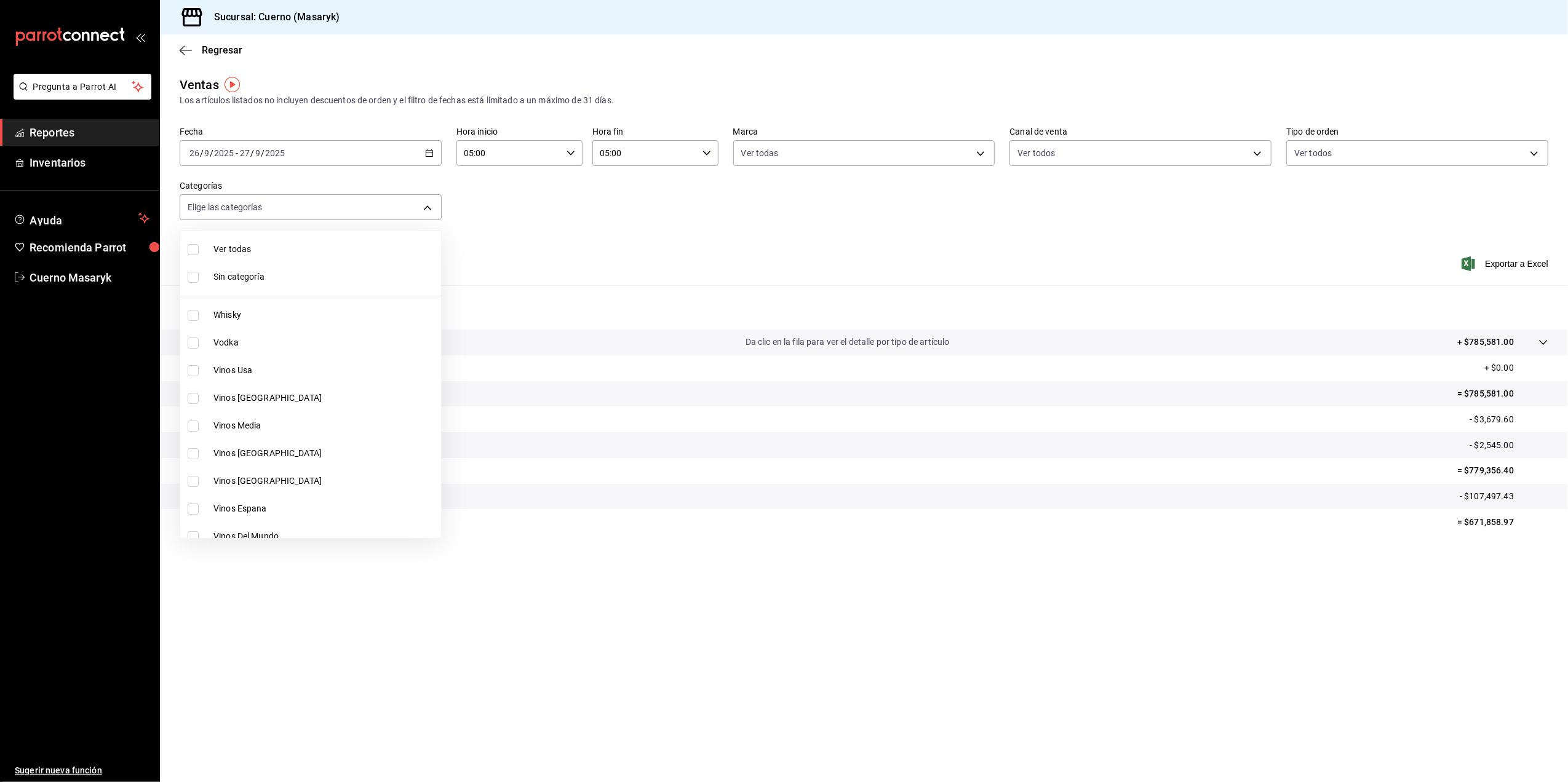
checkbox input "true"
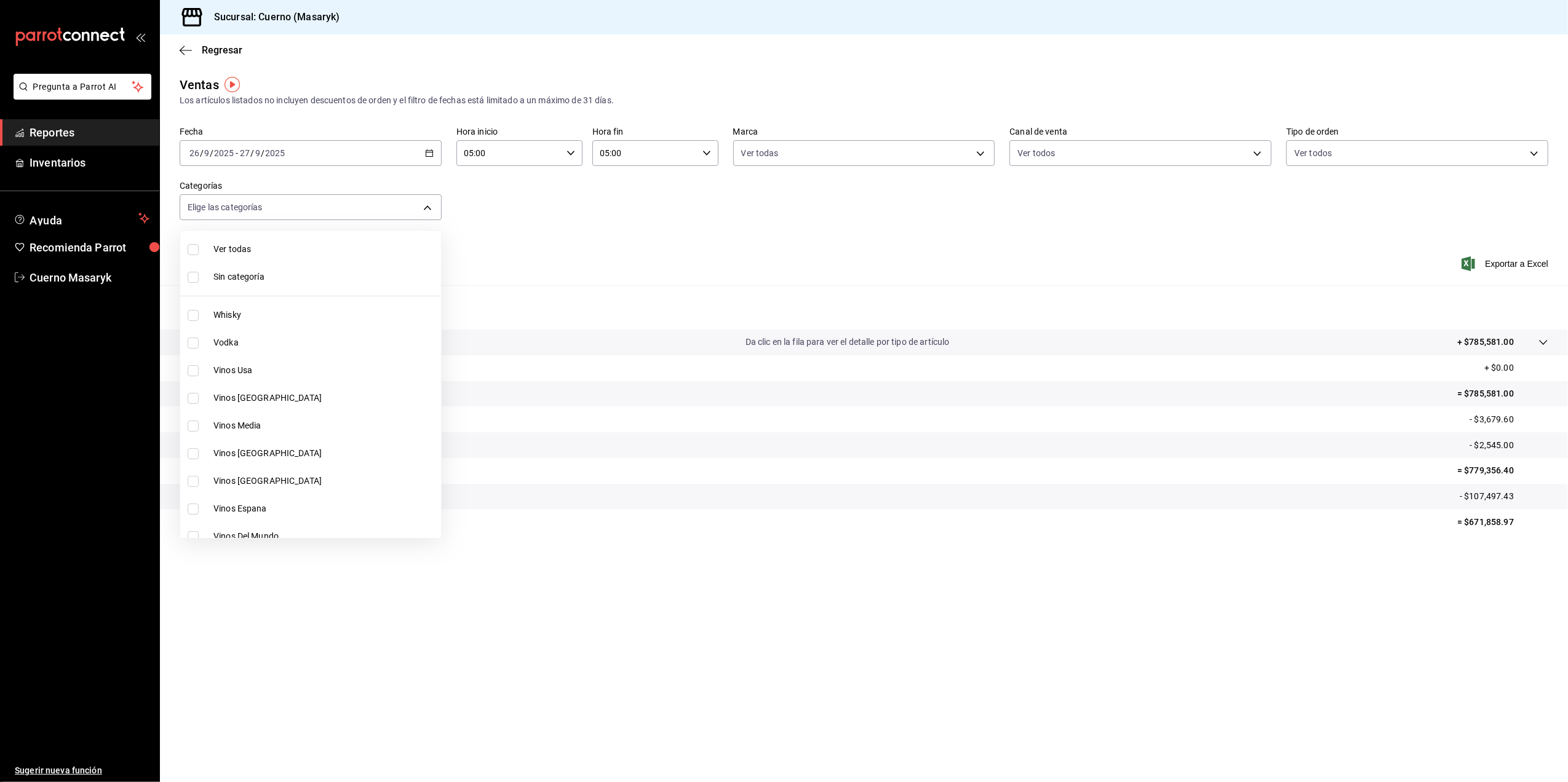
checkbox input "true"
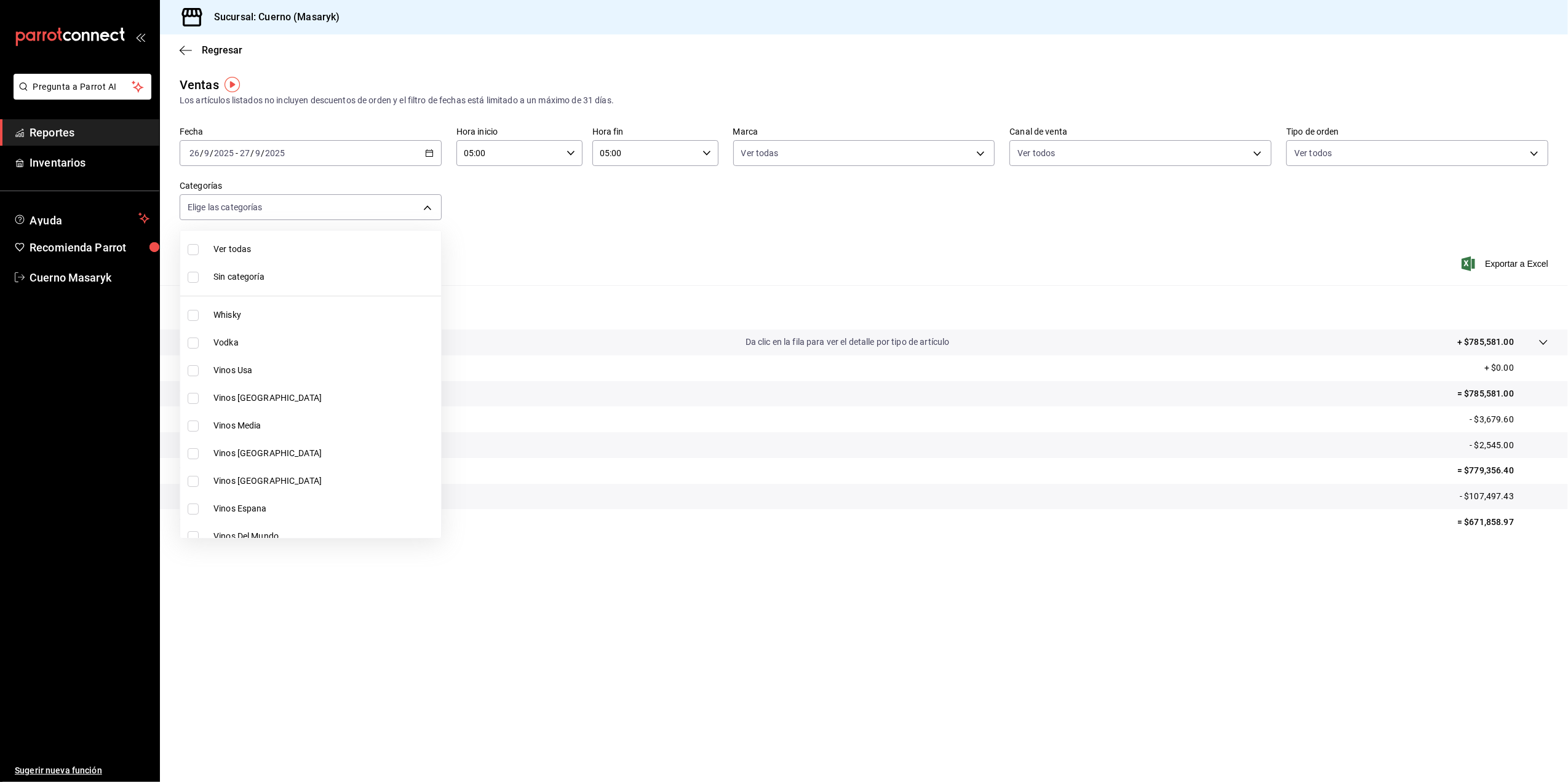
checkbox input "true"
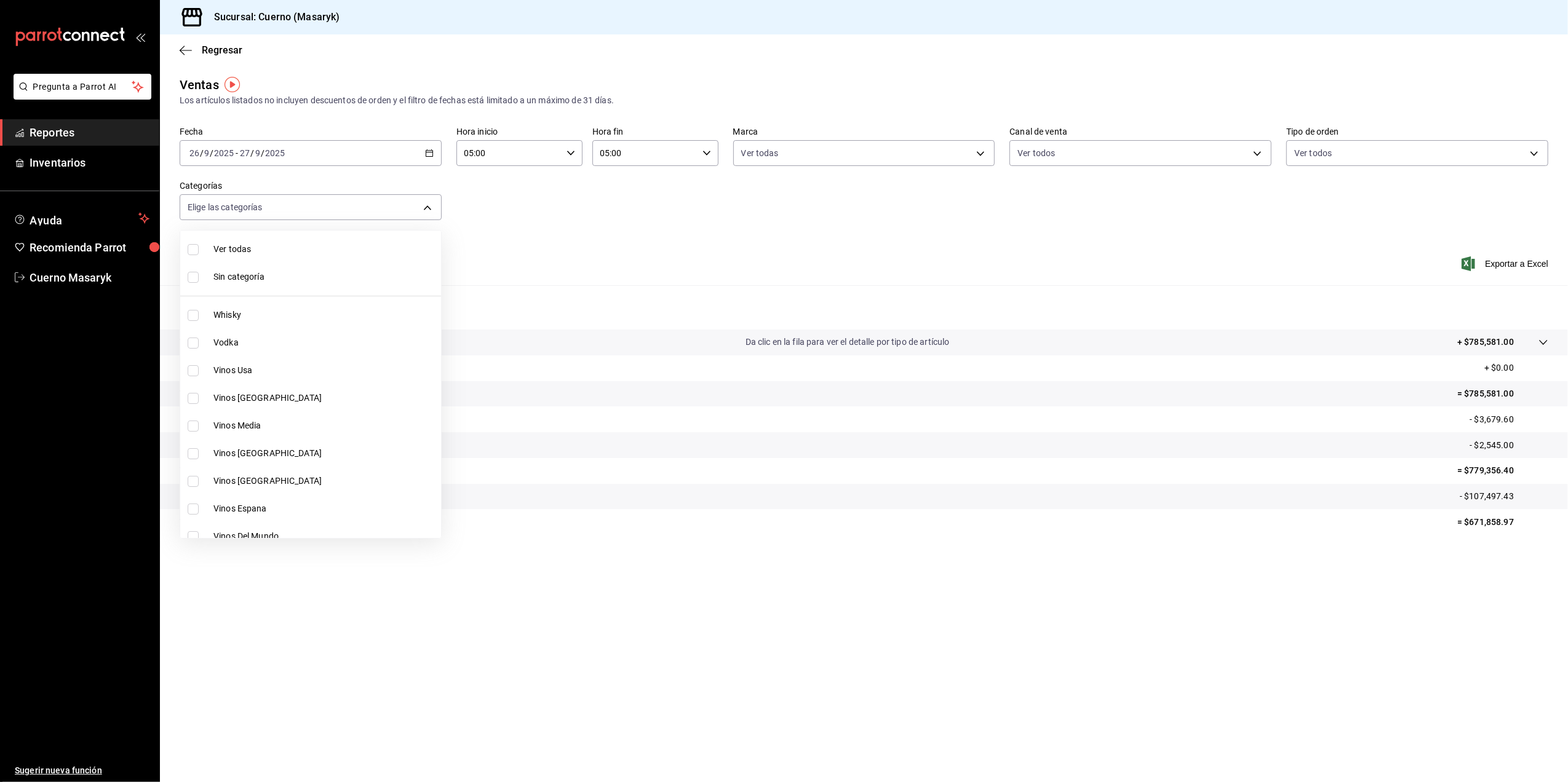
checkbox input "true"
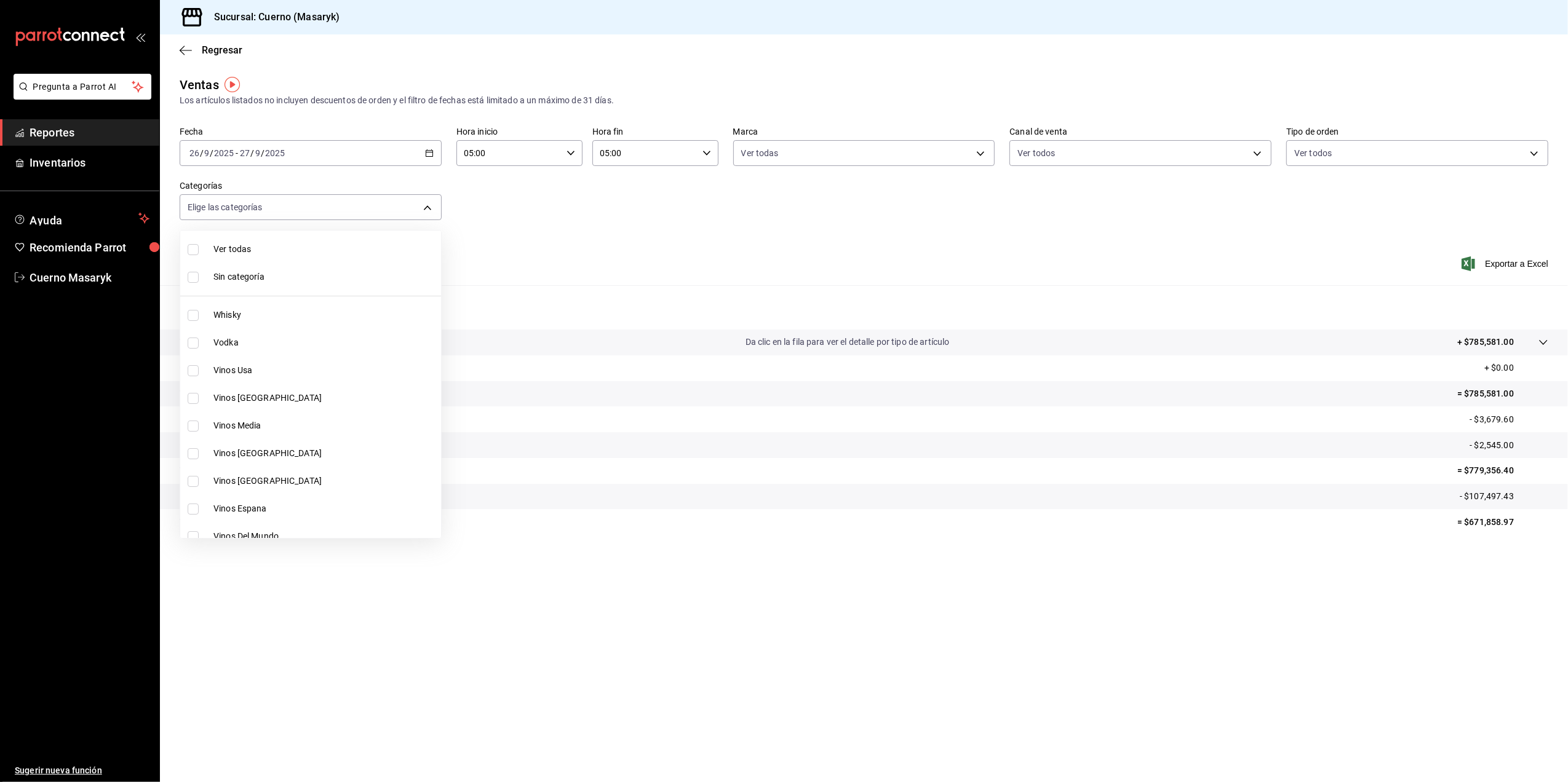
checkbox input "true"
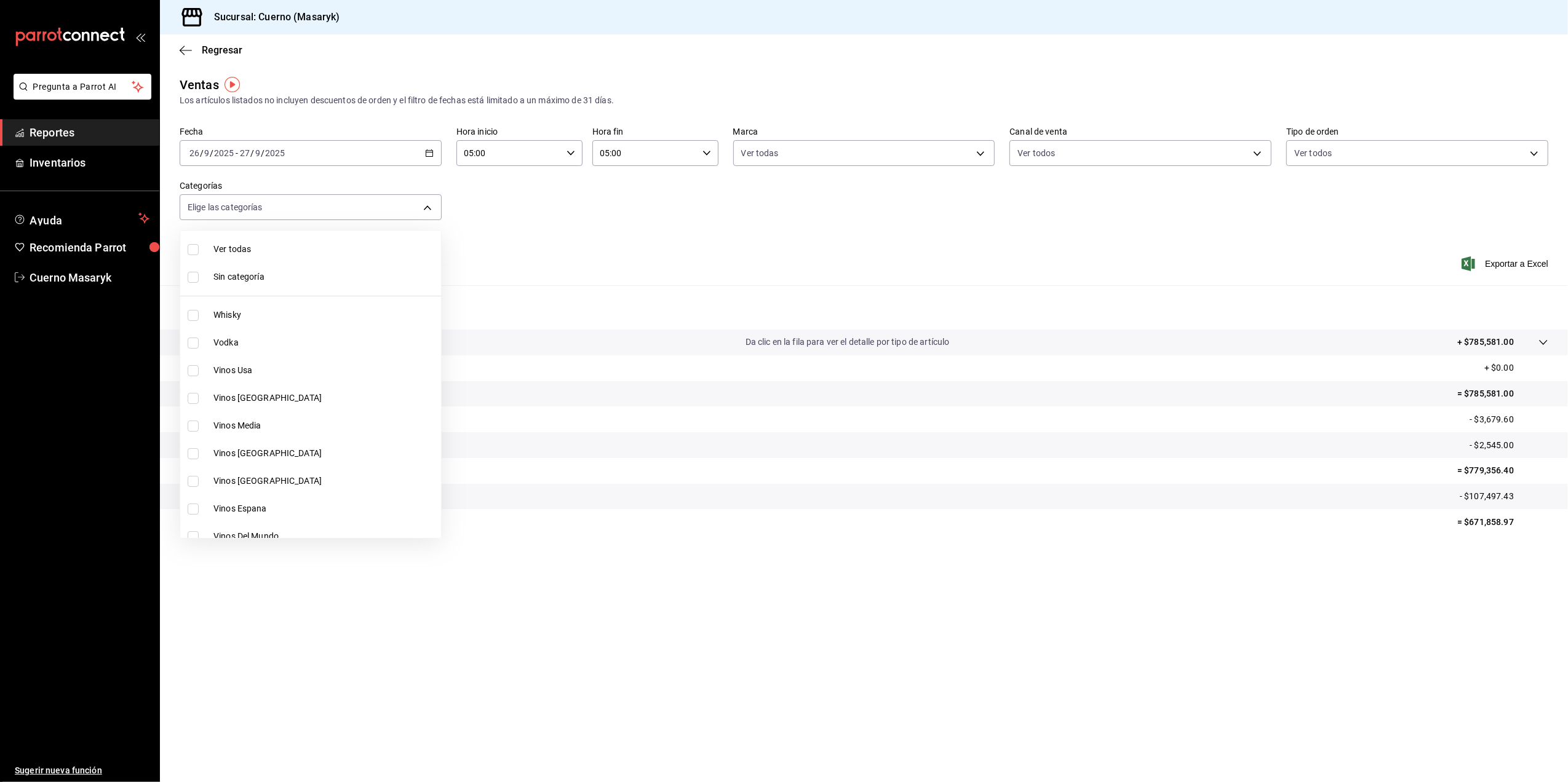
checkbox input "true"
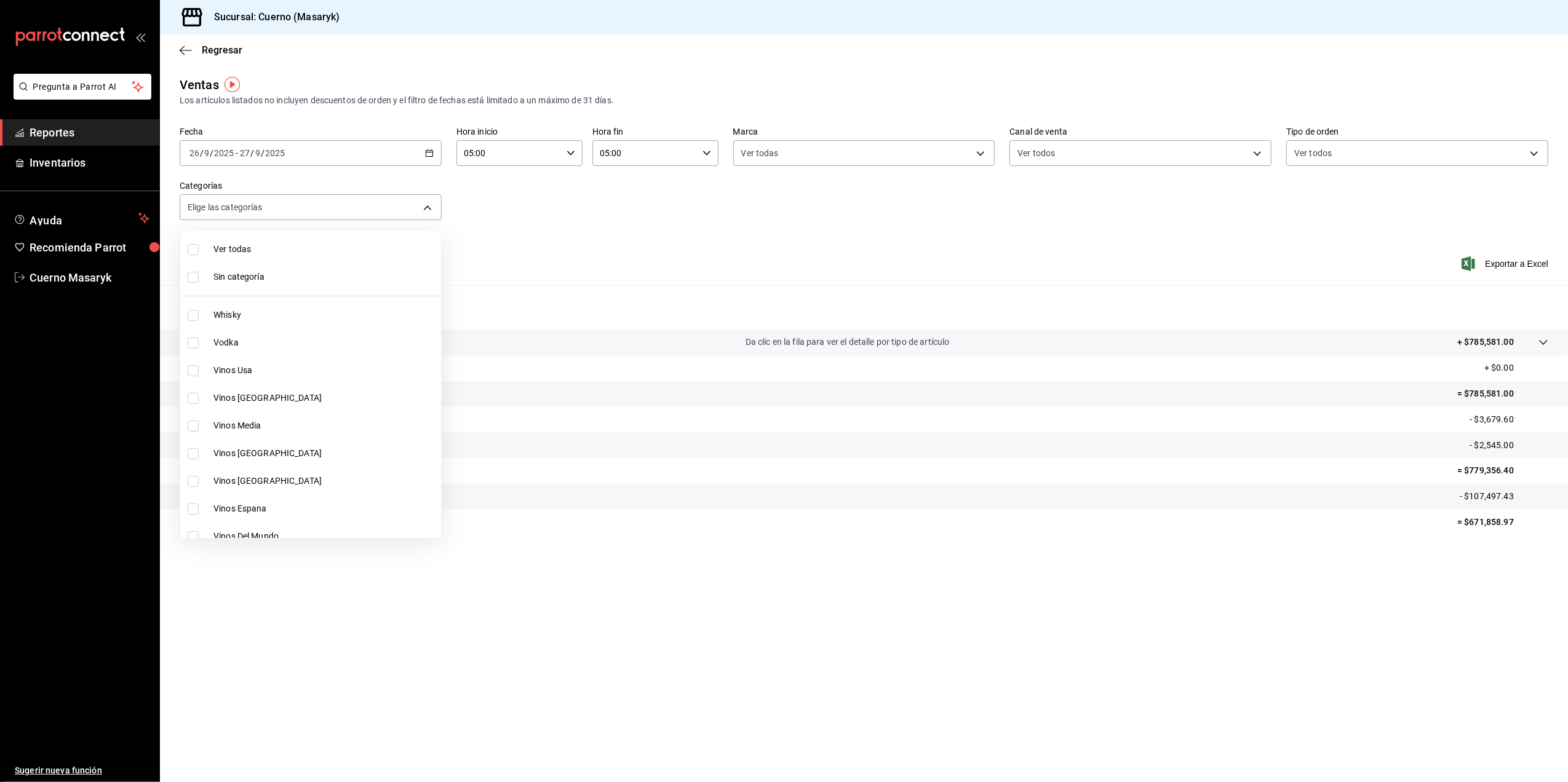
checkbox input "true"
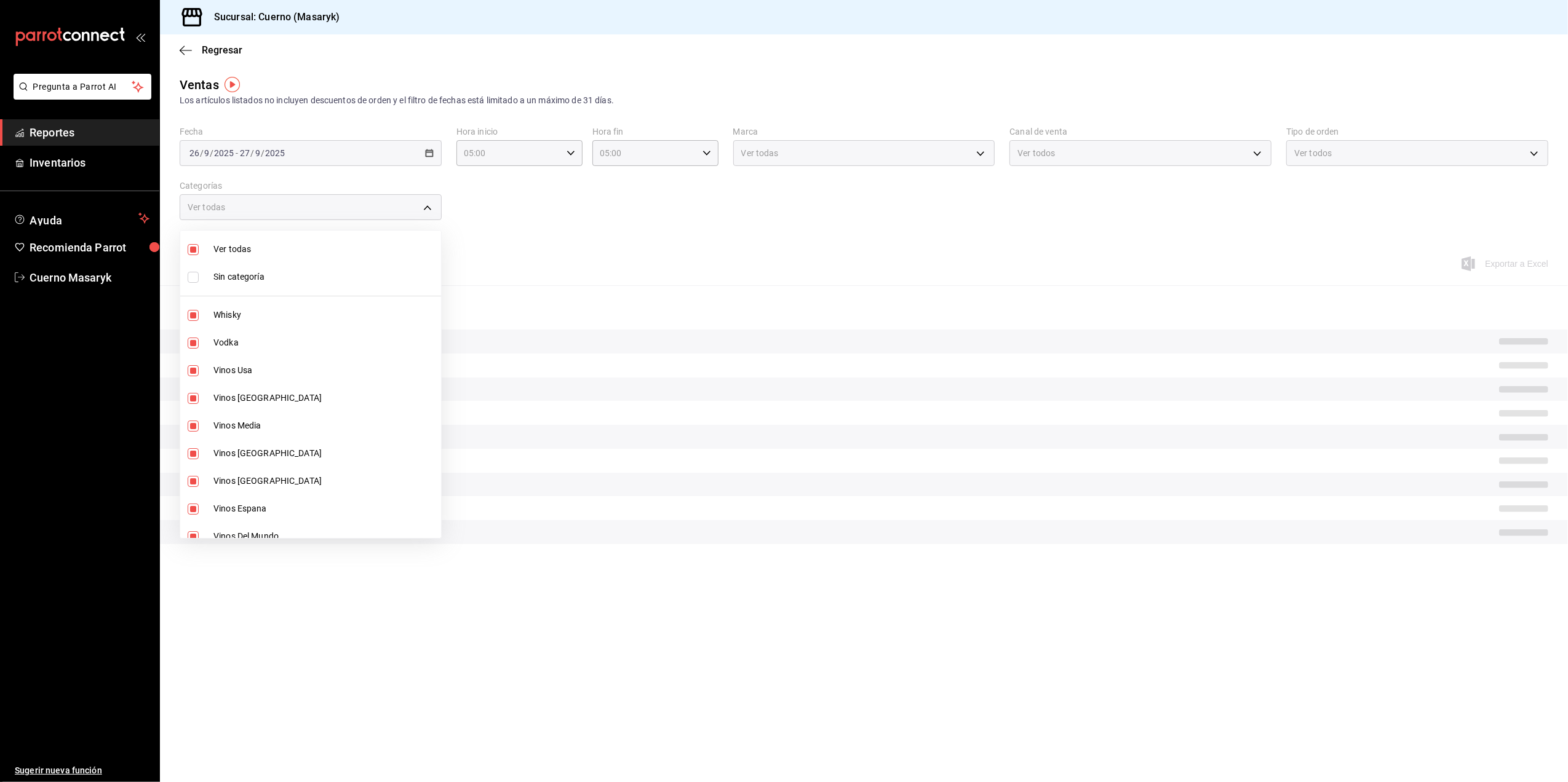
click at [552, 261] on div at bounding box center [784, 391] width 1568 height 782
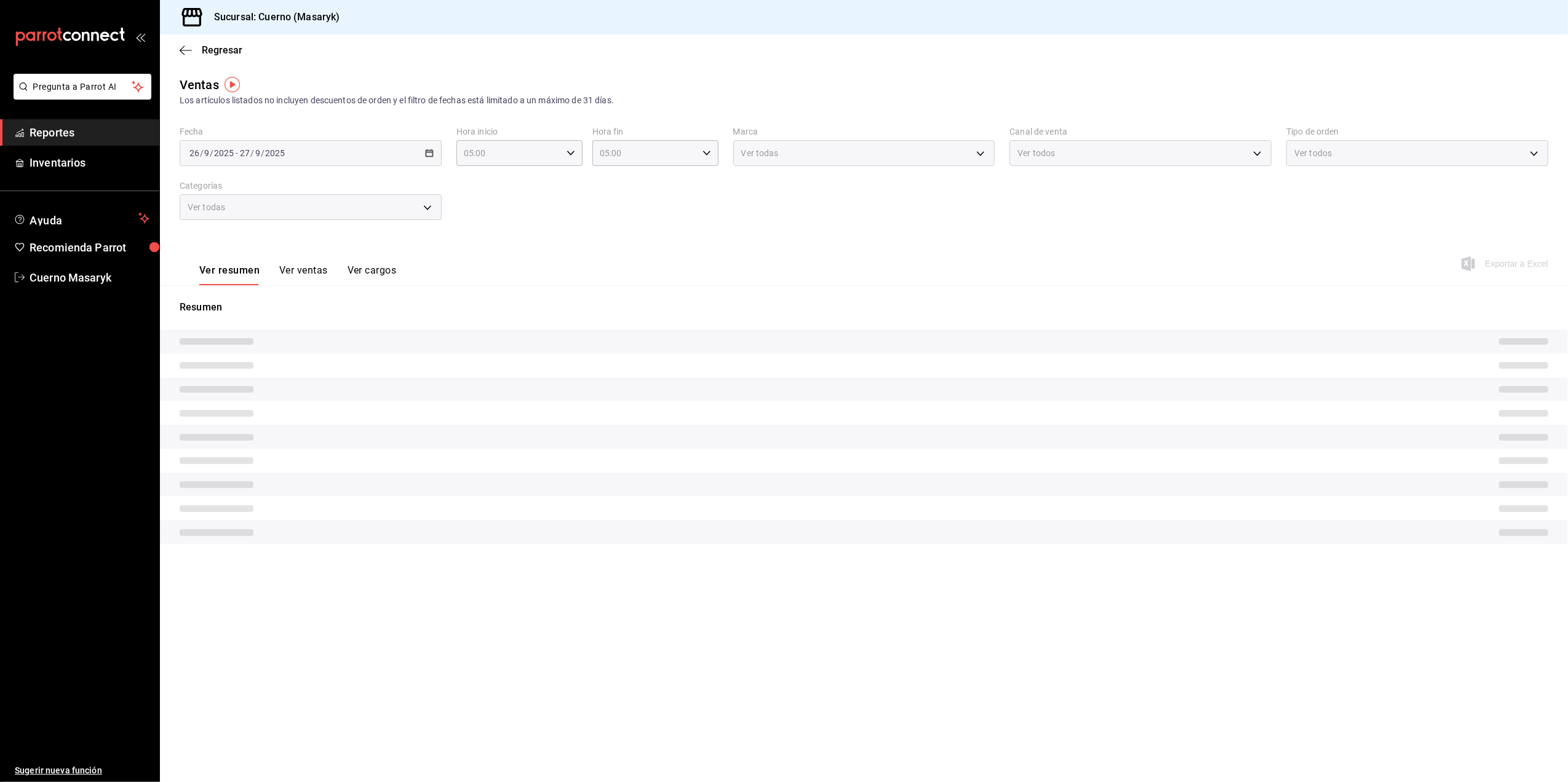
drag, startPoint x: 313, startPoint y: 271, endPoint x: 320, endPoint y: 268, distance: 7.6
click at [315, 269] on button "Ver ventas" at bounding box center [304, 275] width 49 height 21
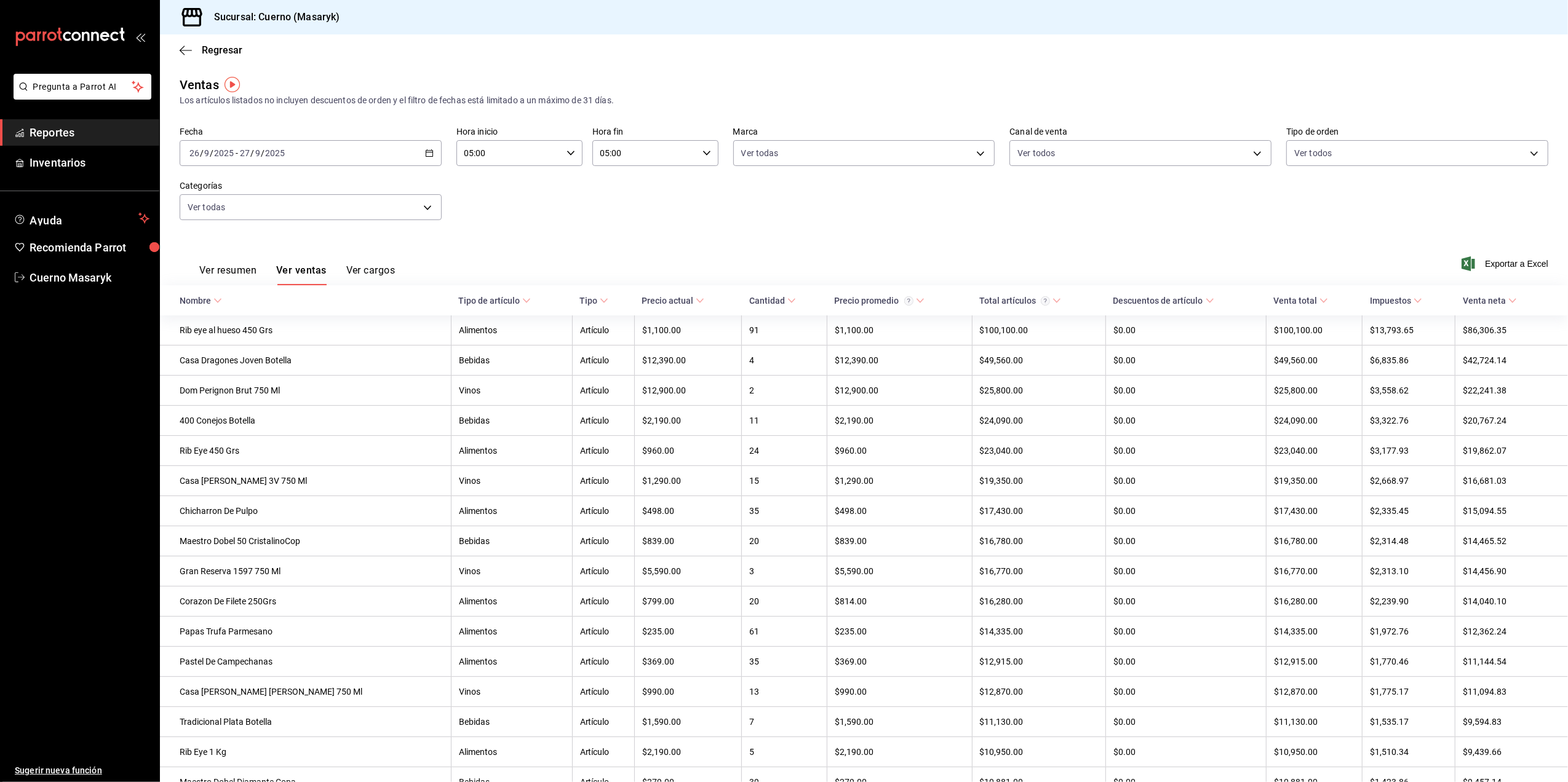
click at [1489, 262] on span "Exportar a Excel" at bounding box center [1506, 264] width 85 height 15
